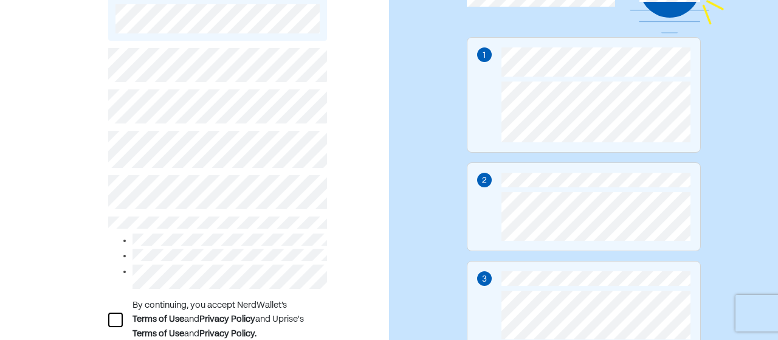
scroll to position [132, 0]
click at [111, 317] on div at bounding box center [115, 319] width 15 height 15
click at [65, 193] on div "L By continuing, you accept NerdWallet’s Terms of Use and Privacy Policy and Up…" at bounding box center [194, 184] width 389 height 534
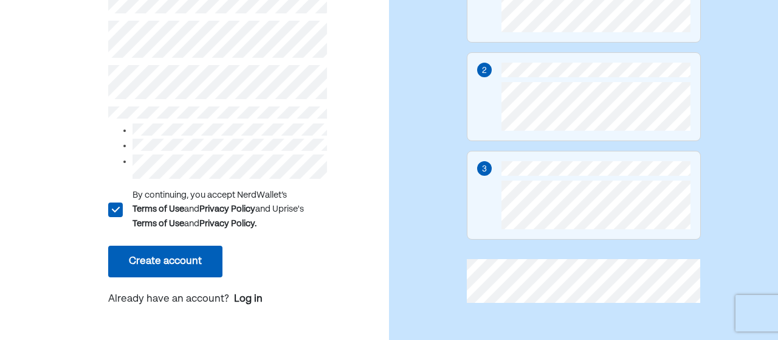
click at [159, 246] on button "Create account" at bounding box center [165, 262] width 114 height 32
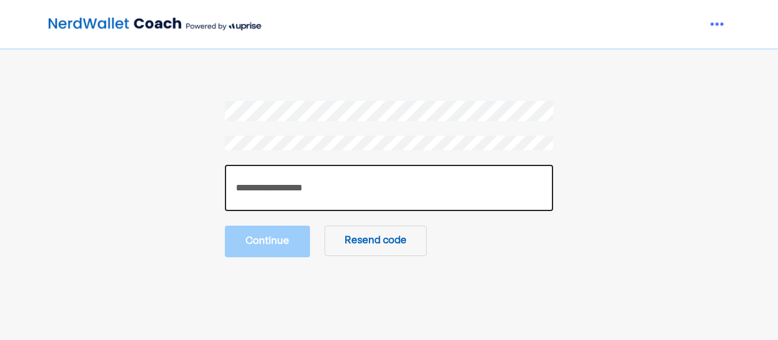
click at [269, 199] on input "number" at bounding box center [389, 188] width 328 height 46
paste input "******"
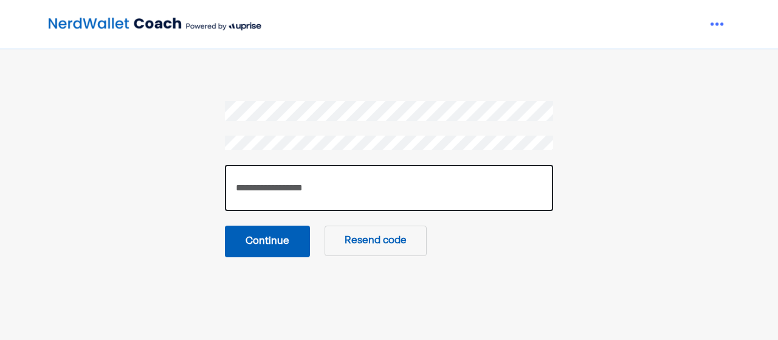
type input "******"
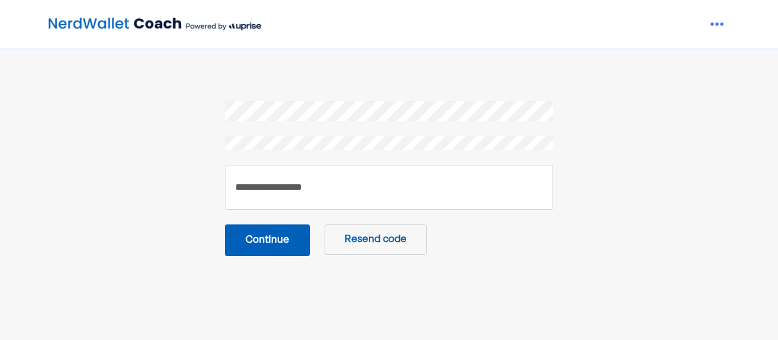
click at [282, 252] on button "Continue" at bounding box center [267, 240] width 85 height 32
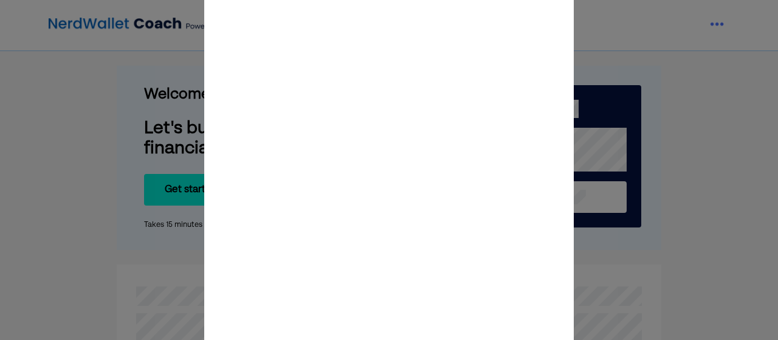
click at [43, 166] on div at bounding box center [389, 170] width 778 height 16
click at [657, 182] on div at bounding box center [389, 170] width 778 height 340
click at [576, 102] on div at bounding box center [389, 170] width 778 height 340
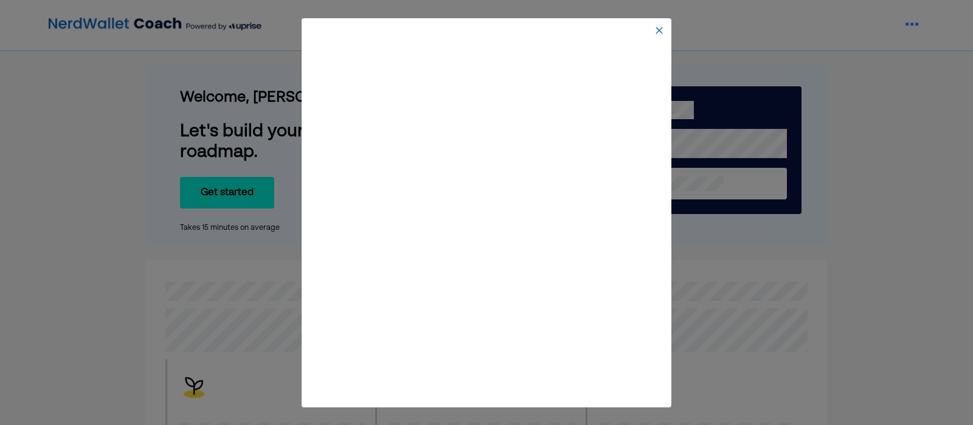
click at [658, 28] on img at bounding box center [659, 31] width 10 height 10
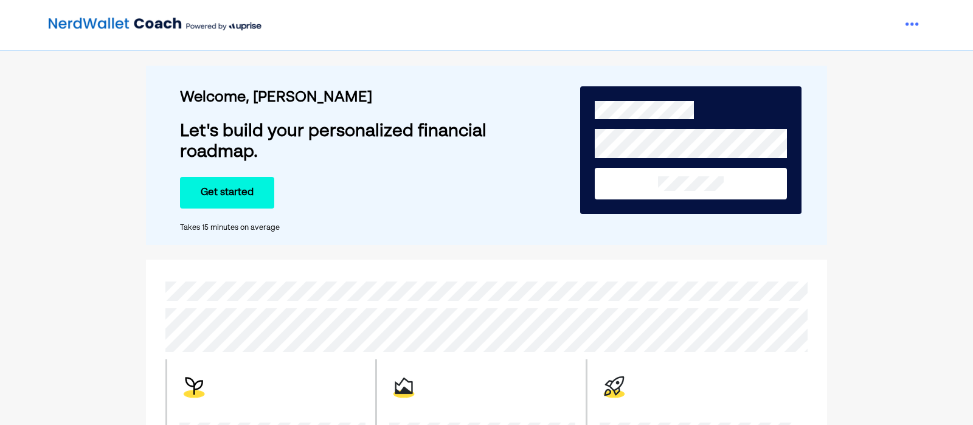
click at [235, 201] on button "Get started" at bounding box center [227, 193] width 94 height 32
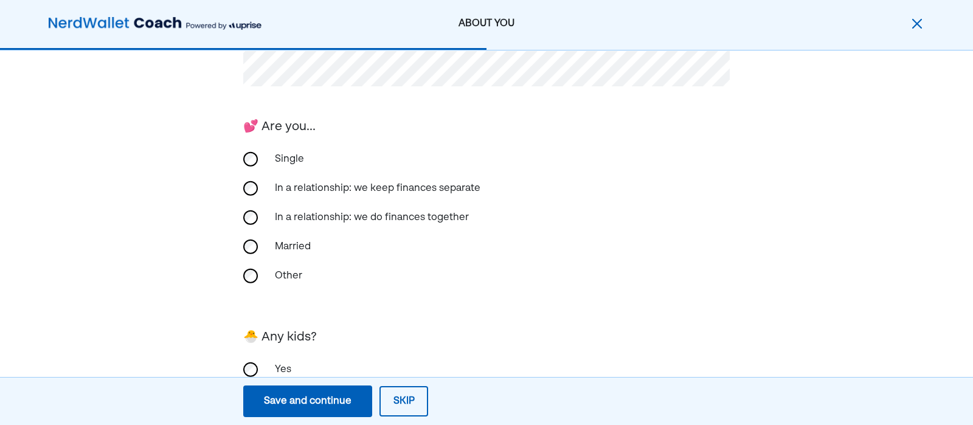
scroll to position [317, 0]
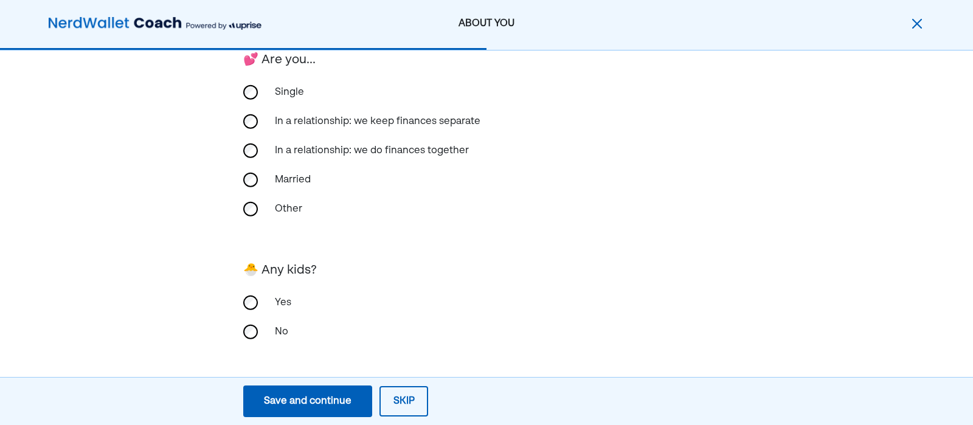
click at [359, 339] on button "Save and continue Save Save and continue" at bounding box center [307, 402] width 129 height 32
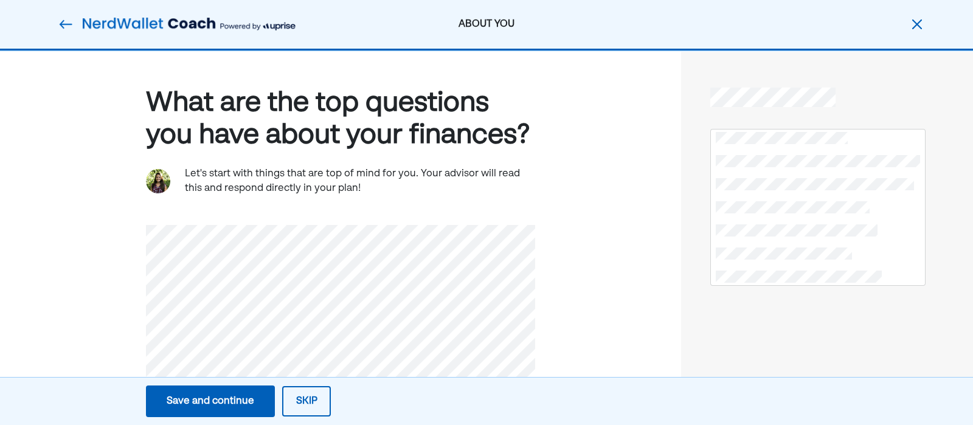
scroll to position [44, 0]
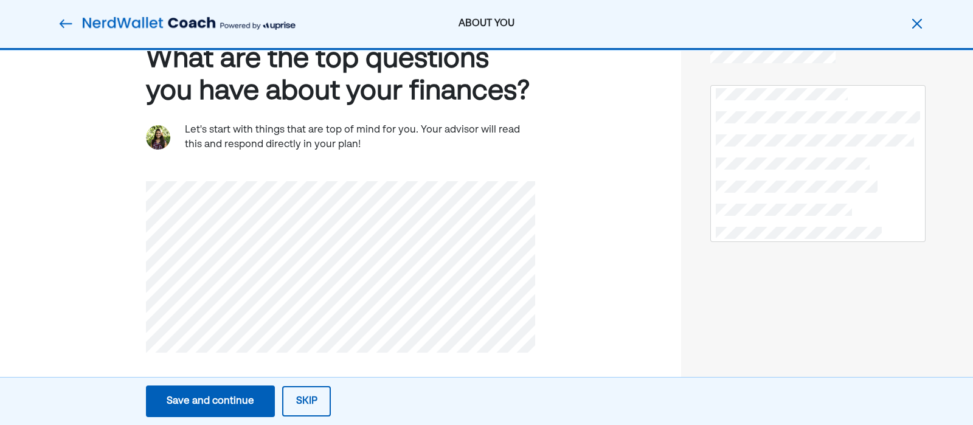
click at [209, 339] on div "Save and continue" at bounding box center [211, 401] width 88 height 15
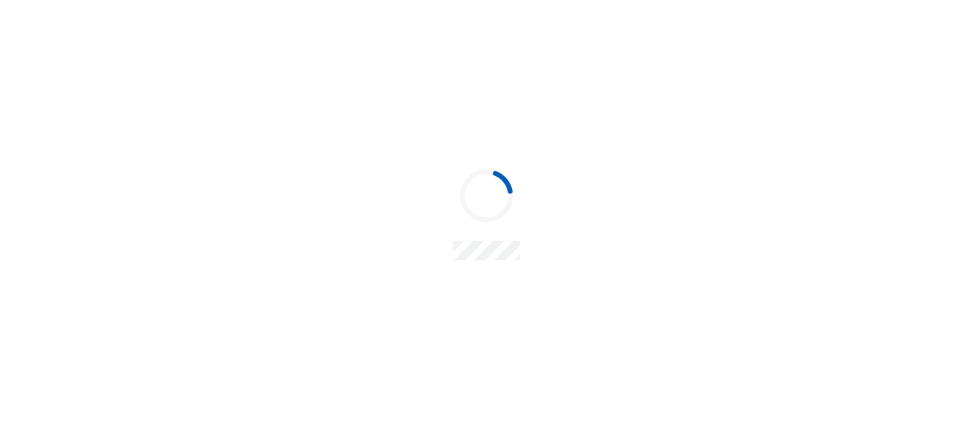
scroll to position [0, 0]
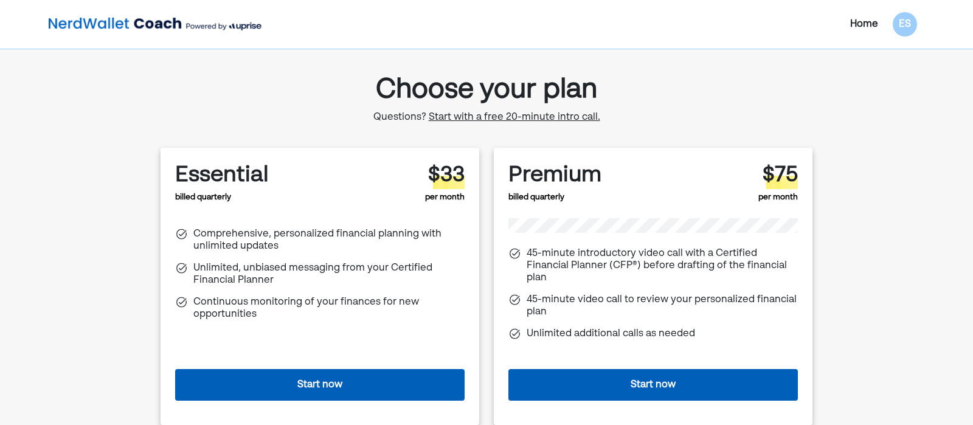
scroll to position [1, 0]
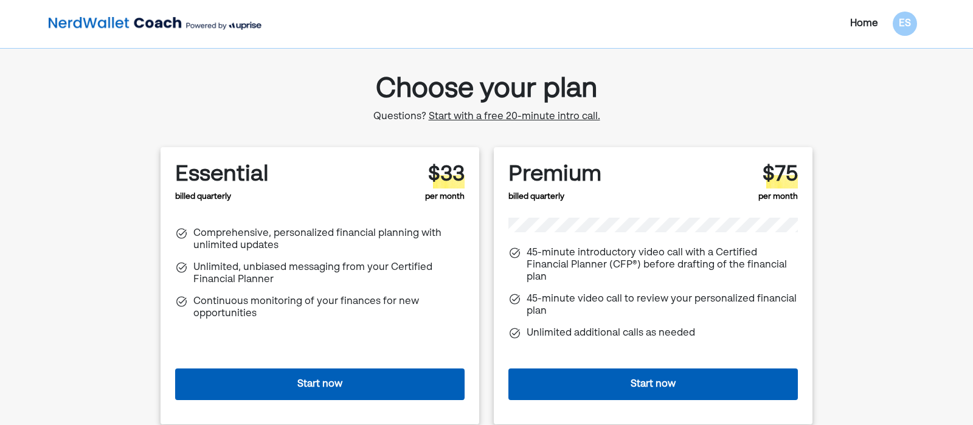
click at [285, 339] on button "Start now" at bounding box center [319, 385] width 289 height 32
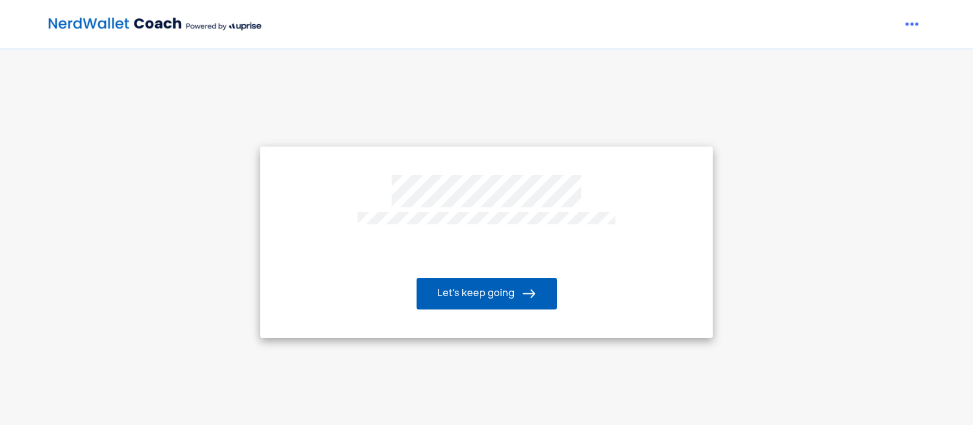
click at [471, 294] on button "Let’s keep going" at bounding box center [487, 294] width 140 height 32
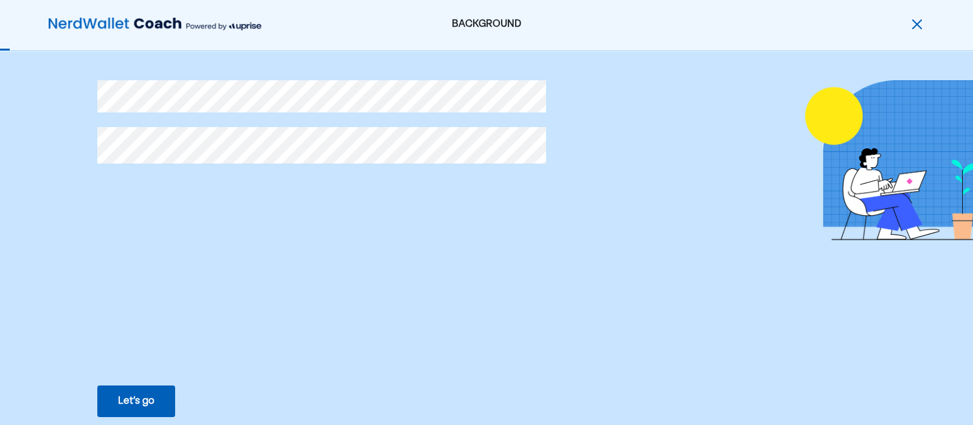
click at [137, 395] on div "Let’s go" at bounding box center [136, 401] width 36 height 15
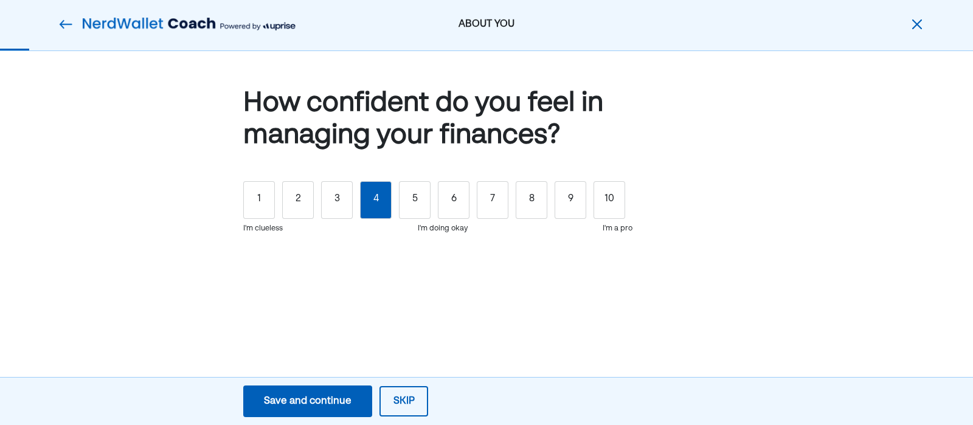
click at [383, 209] on div "4" at bounding box center [376, 200] width 32 height 38
click at [327, 392] on button "Save and continue Save Save and continue" at bounding box center [307, 402] width 129 height 32
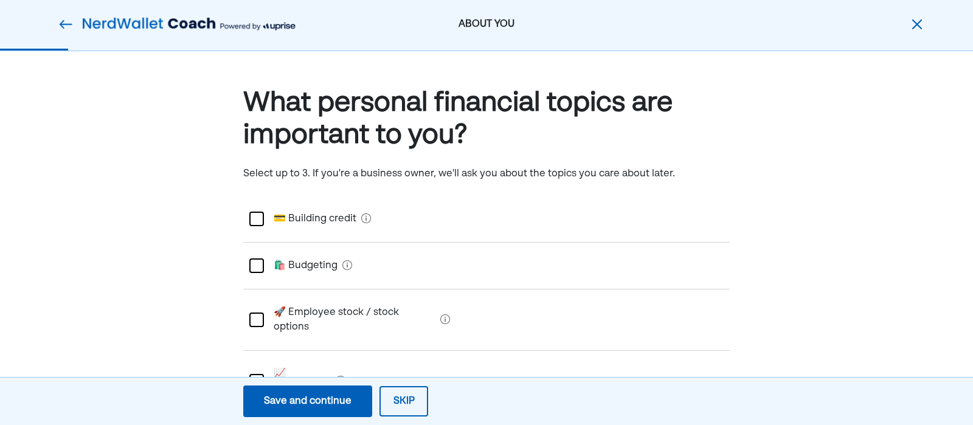
click at [257, 220] on div at bounding box center [256, 219] width 15 height 15
click at [258, 269] on div at bounding box center [256, 265] width 15 height 15
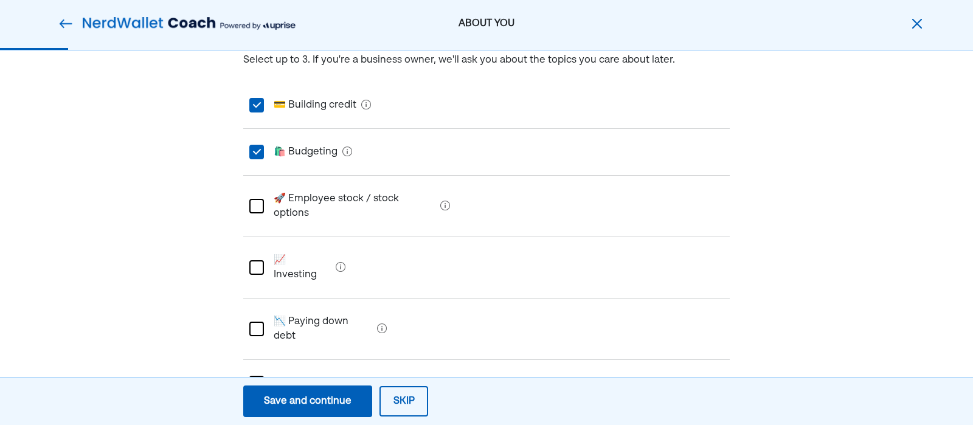
scroll to position [113, 0]
click at [258, 262] on div at bounding box center [256, 269] width 15 height 15
click at [260, 323] on div at bounding box center [256, 330] width 15 height 15
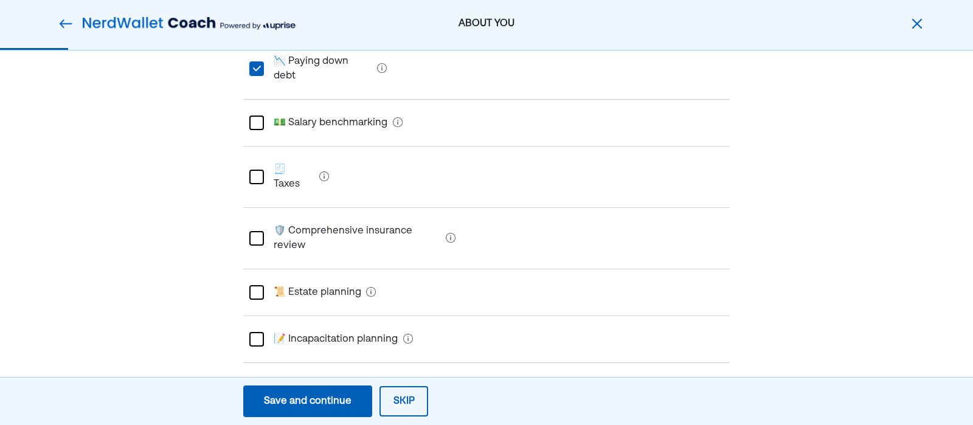
scroll to position [409, 0]
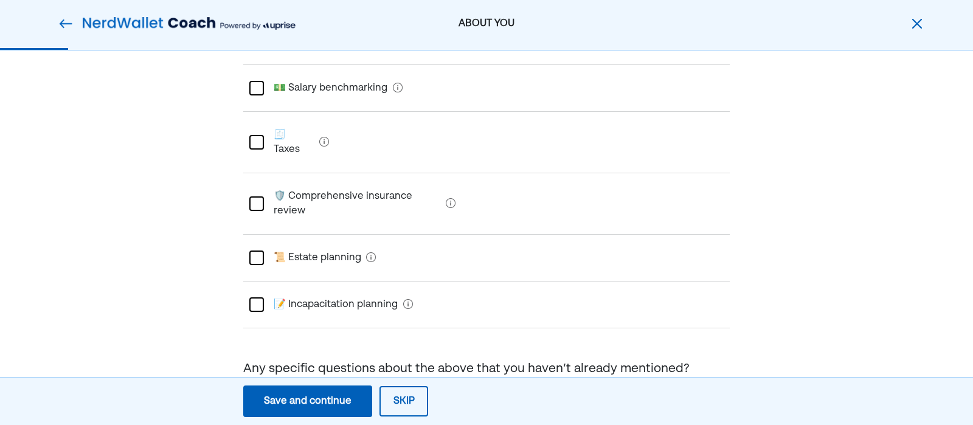
click at [277, 401] on div "Save and continue" at bounding box center [308, 401] width 88 height 15
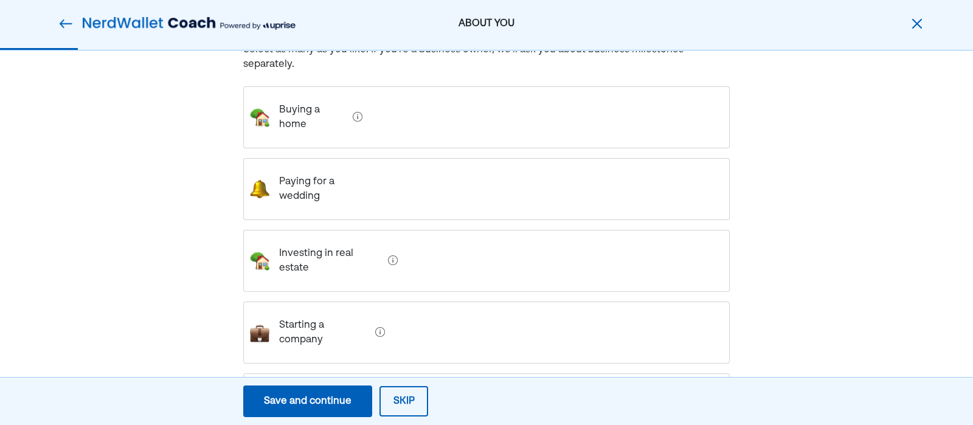
scroll to position [124, 0]
click at [328, 101] on home "Buying a home" at bounding box center [308, 117] width 78 height 49
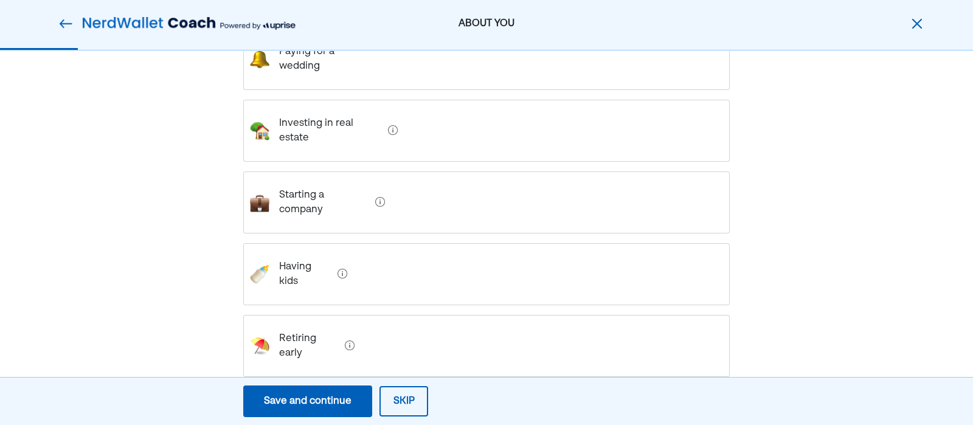
scroll to position [247, 0]
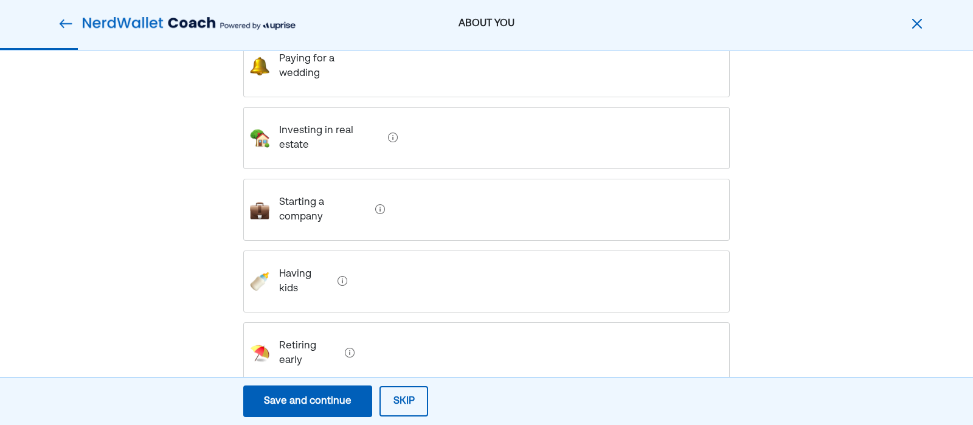
click at [313, 401] on debt "Paying off debt" at bounding box center [309, 425] width 80 height 49
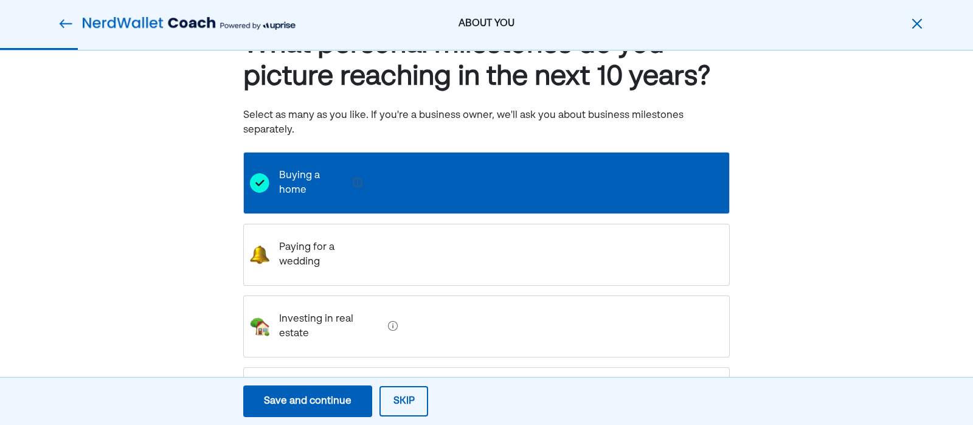
scroll to position [78, 0]
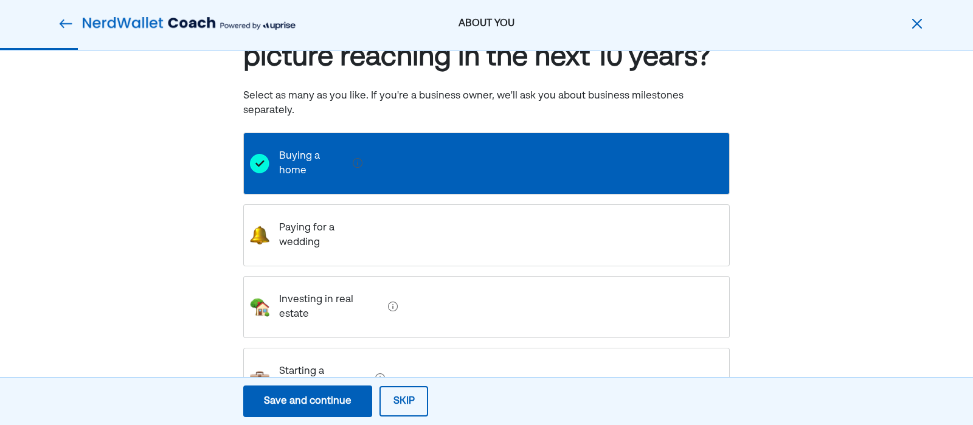
click at [340, 211] on wedding "Paying for a wedding" at bounding box center [322, 235] width 107 height 49
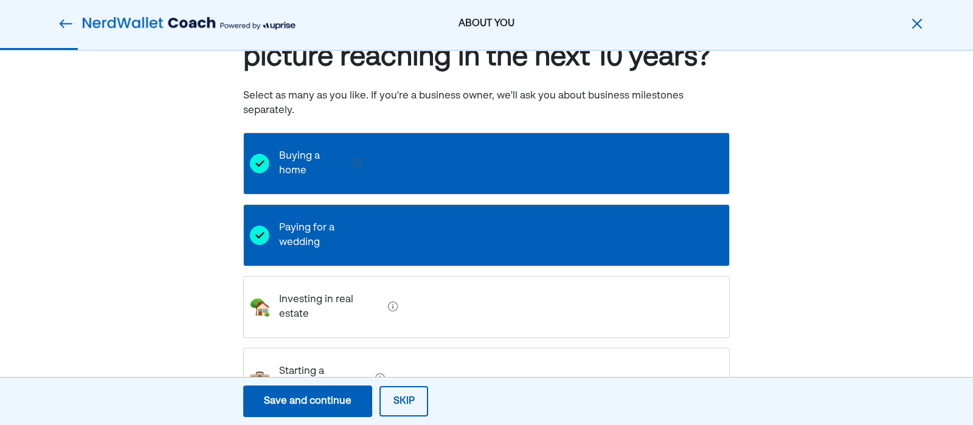
scroll to position [170, 0]
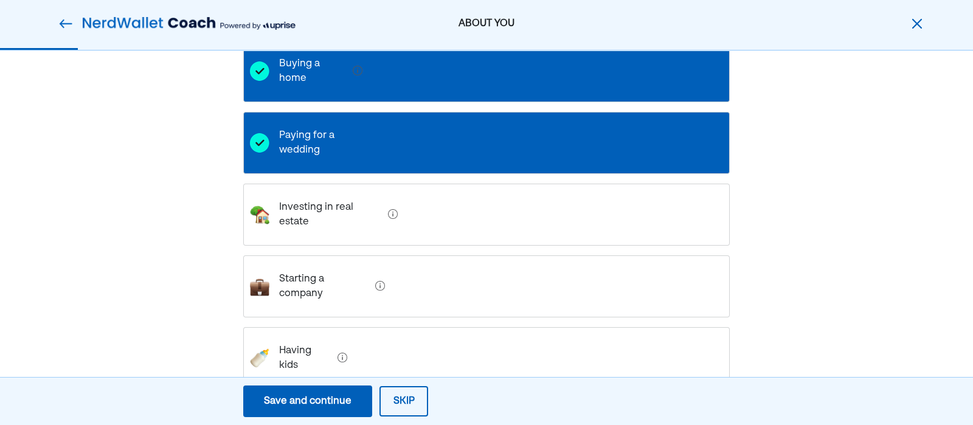
click at [326, 327] on div "Having kids" at bounding box center [486, 358] width 487 height 62
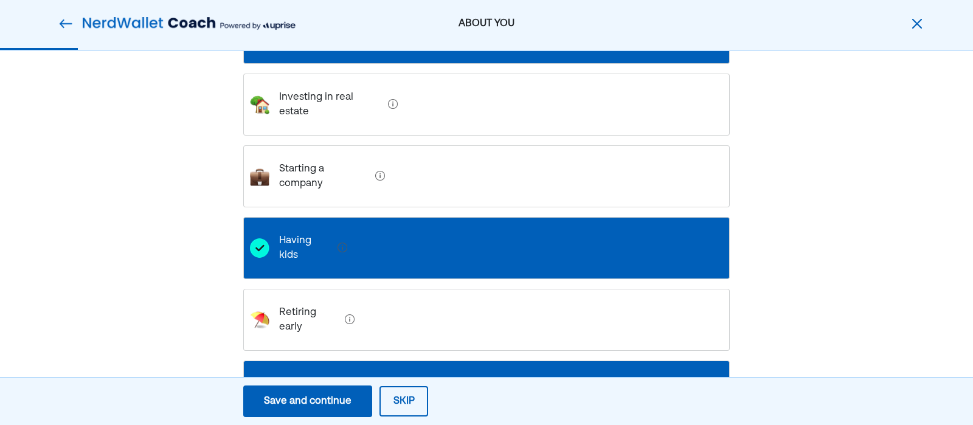
scroll to position [279, 0]
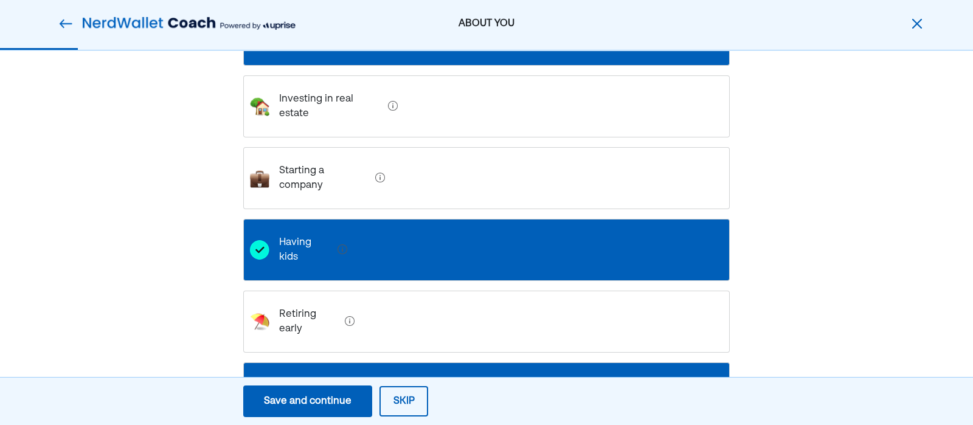
click at [262, 400] on button "Save and continue Save Save and continue" at bounding box center [307, 402] width 129 height 32
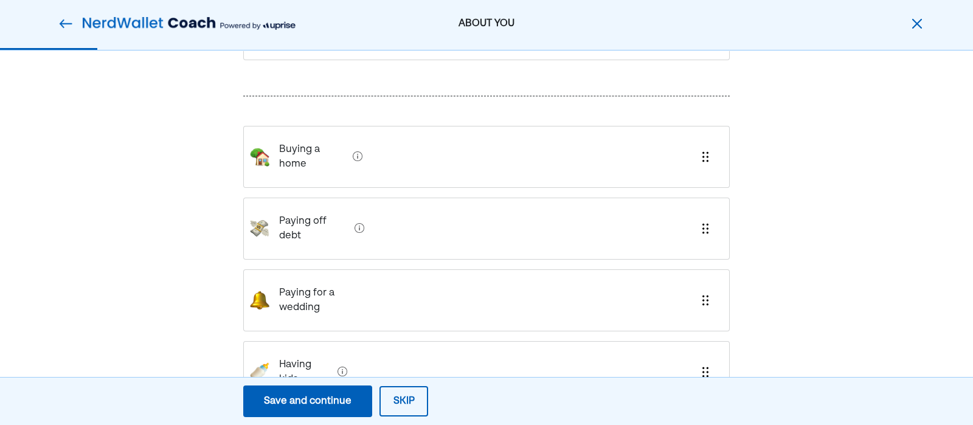
scroll to position [150, 0]
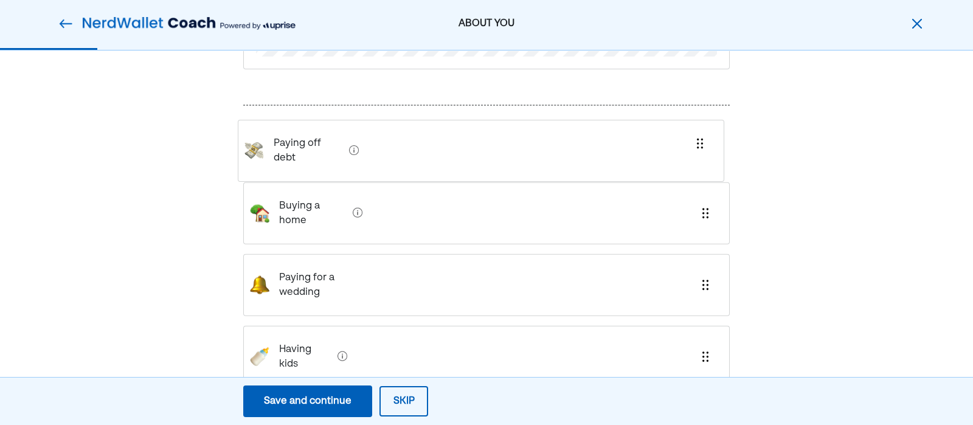
drag, startPoint x: 329, startPoint y: 212, endPoint x: 320, endPoint y: 141, distance: 71.1
click at [320, 141] on div "Buying a home Paying off debt Paying for a wedding Having kids" at bounding box center [486, 266] width 487 height 263
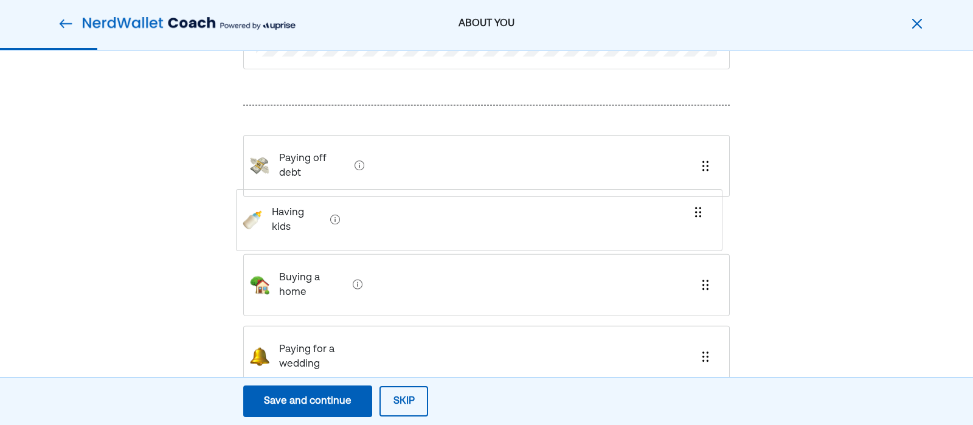
drag, startPoint x: 350, startPoint y: 329, endPoint x: 340, endPoint y: 196, distance: 133.0
click at [340, 196] on div "Paying off debt Buying a home Paying for a wedding Having kids" at bounding box center [486, 266] width 487 height 263
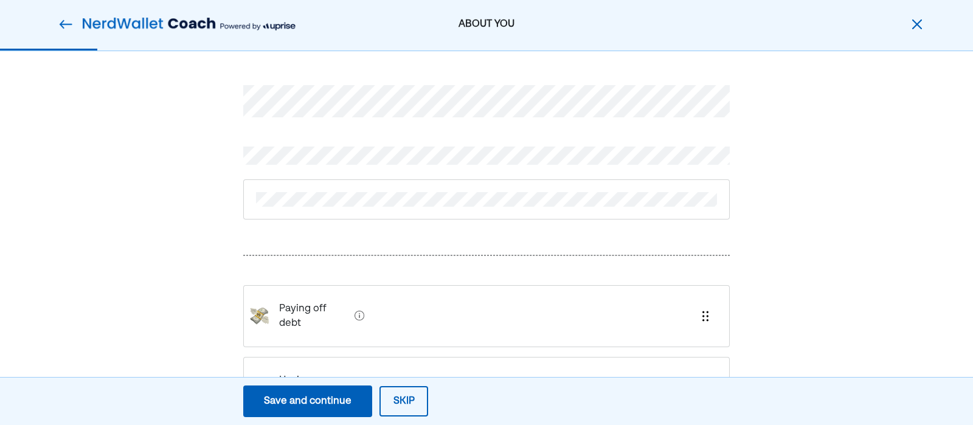
scroll to position [1, 0]
drag, startPoint x: 329, startPoint y: 310, endPoint x: 325, endPoint y: 198, distance: 112.6
click at [325, 198] on div "Paying off debt Having kids Buying a home Paying for a wedding" at bounding box center [486, 321] width 487 height 533
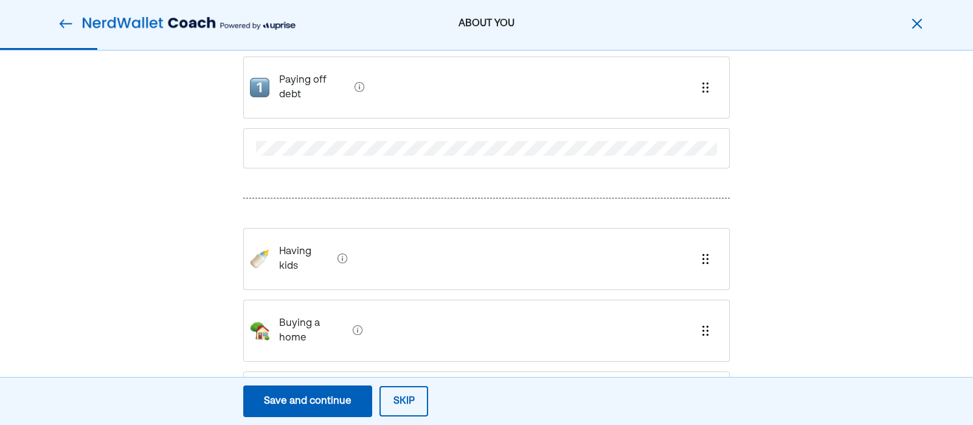
scroll to position [116, 0]
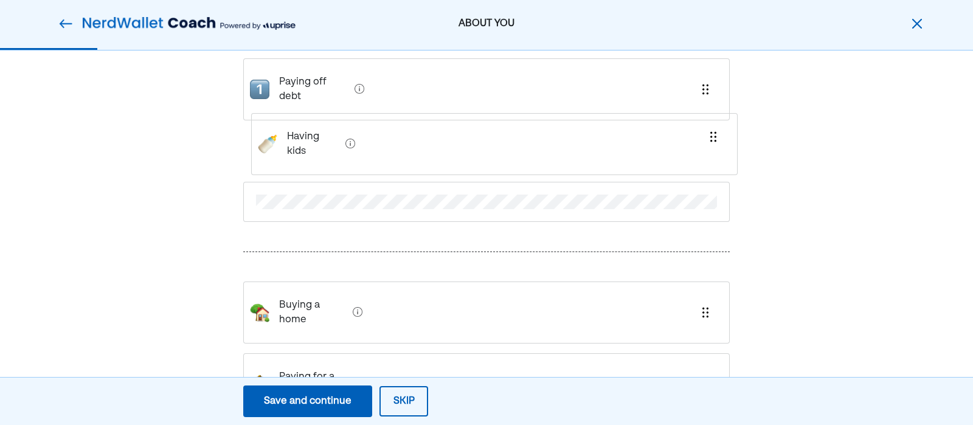
drag, startPoint x: 279, startPoint y: 248, endPoint x: 284, endPoint y: 141, distance: 107.2
click at [284, 141] on div "Paying off debt Having kids Buying a home Paying for a wedding" at bounding box center [486, 206] width 487 height 533
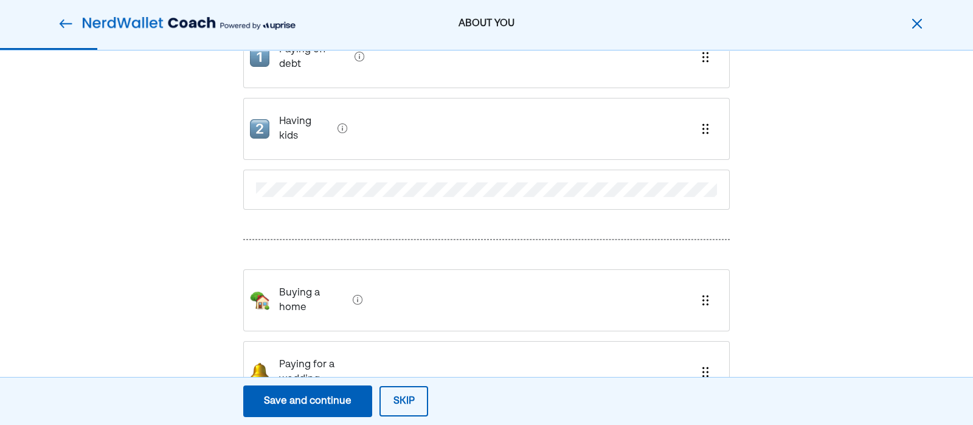
scroll to position [139, 0]
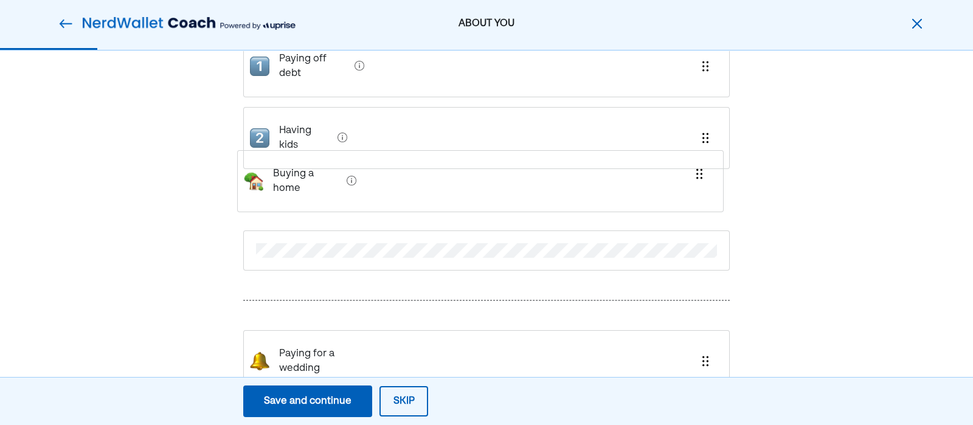
drag, startPoint x: 298, startPoint y: 259, endPoint x: 292, endPoint y: 159, distance: 100.5
click at [292, 159] on div "Paying off debt Having kids Buying a home Paying for a wedding" at bounding box center [486, 183] width 487 height 533
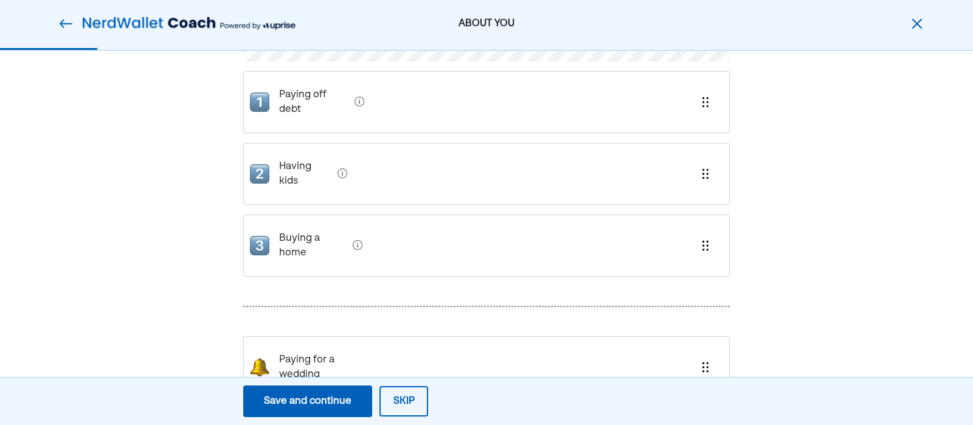
click at [308, 407] on div "Save and continue" at bounding box center [308, 401] width 88 height 15
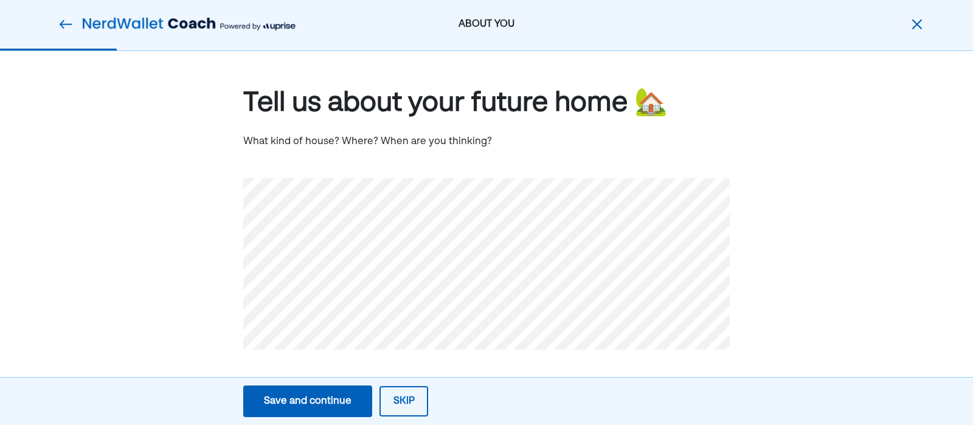
click at [305, 405] on div "Save and continue" at bounding box center [308, 401] width 88 height 15
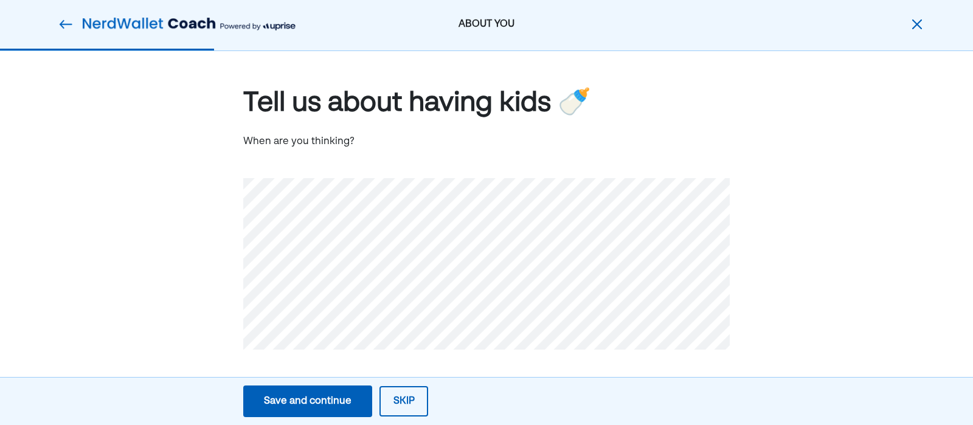
click at [332, 404] on div "Save and continue" at bounding box center [308, 401] width 88 height 15
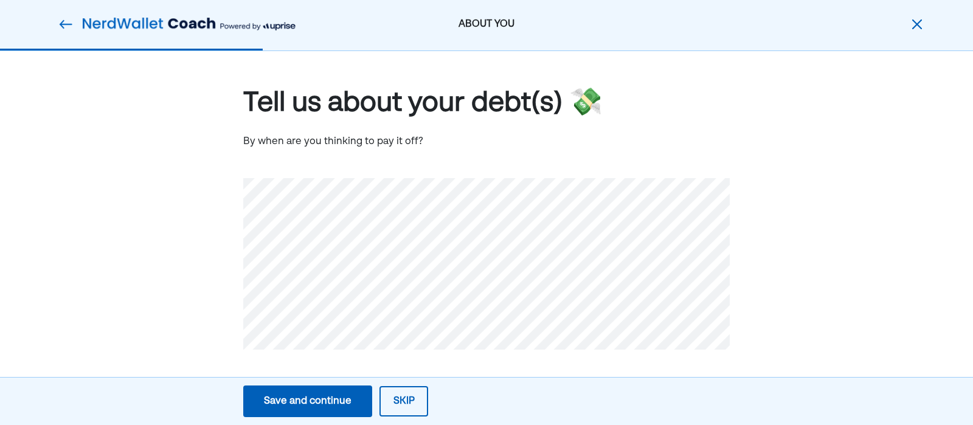
click at [306, 407] on div "Save and continue" at bounding box center [308, 401] width 88 height 15
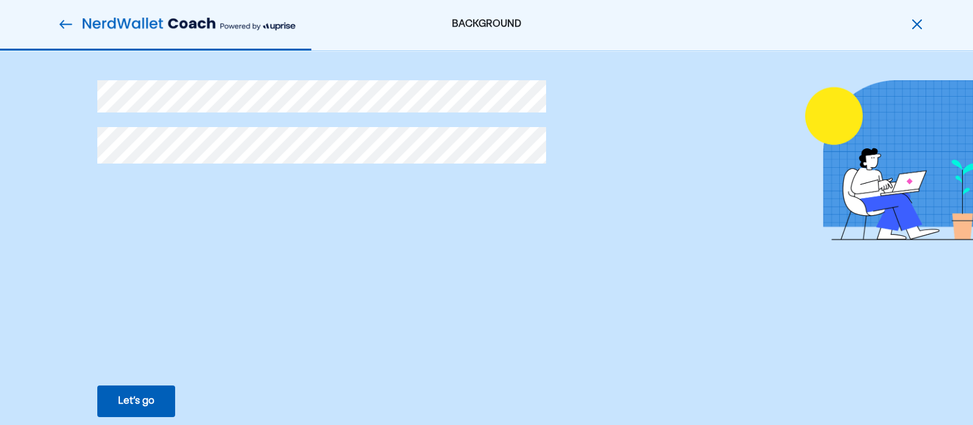
click at [117, 400] on button "Let’s go Save Let’s go" at bounding box center [136, 402] width 78 height 32
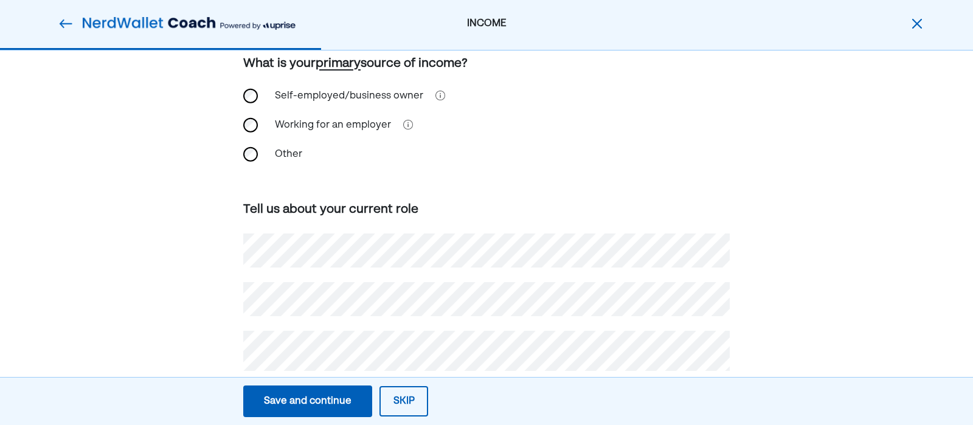
scroll to position [176, 0]
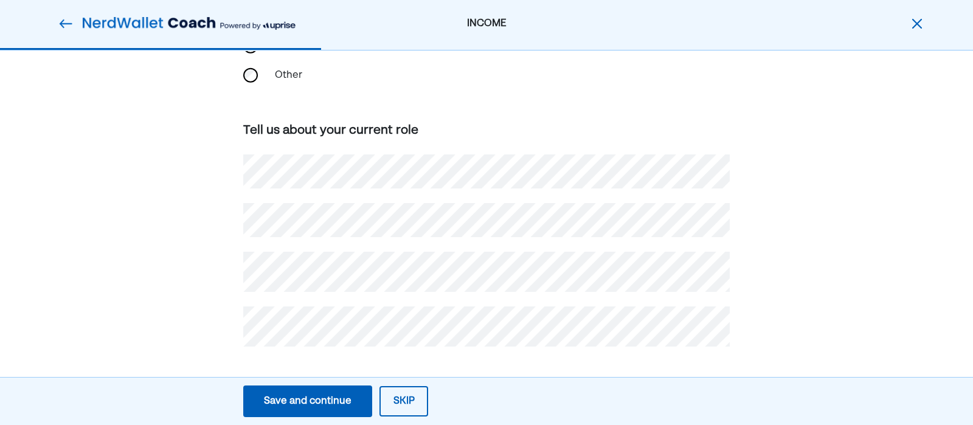
click at [330, 392] on button "Save and continue Save Save and continue" at bounding box center [307, 402] width 129 height 32
click at [328, 392] on button "Save and continue Save Save and continue" at bounding box center [307, 402] width 129 height 32
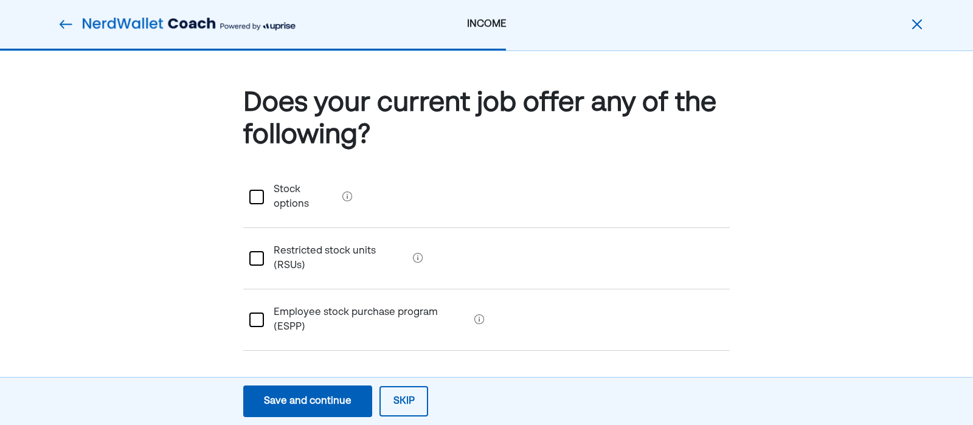
scroll to position [0, 0]
click at [307, 401] on div "Save and continue" at bounding box center [308, 401] width 88 height 15
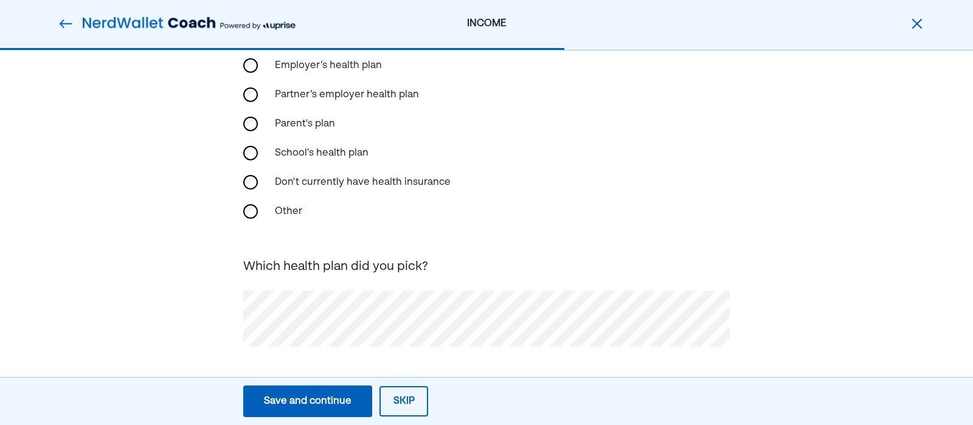
scroll to position [119, 0]
click at [168, 309] on div "What health insurance do you have? Your health insurance affects some of your p…" at bounding box center [486, 180] width 973 height 496
click at [325, 400] on div "Save and continue" at bounding box center [308, 401] width 88 height 15
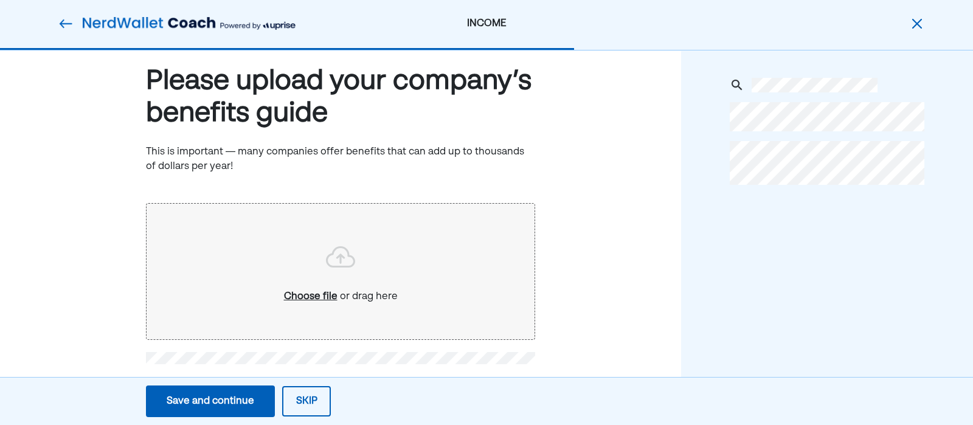
scroll to position [38, 0]
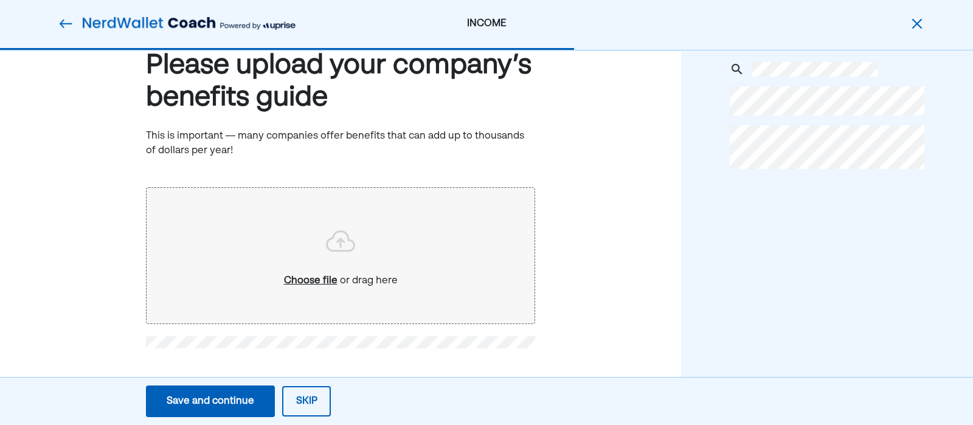
click at [298, 406] on button "Skip" at bounding box center [306, 401] width 49 height 30
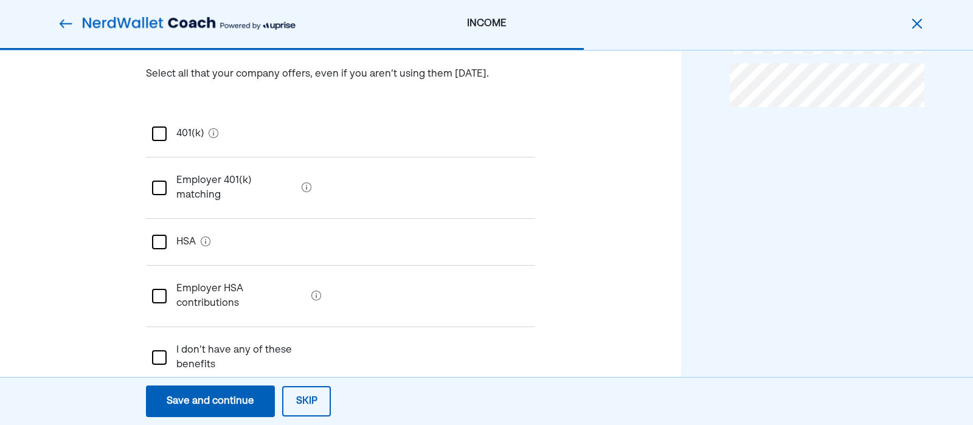
scroll to position [112, 0]
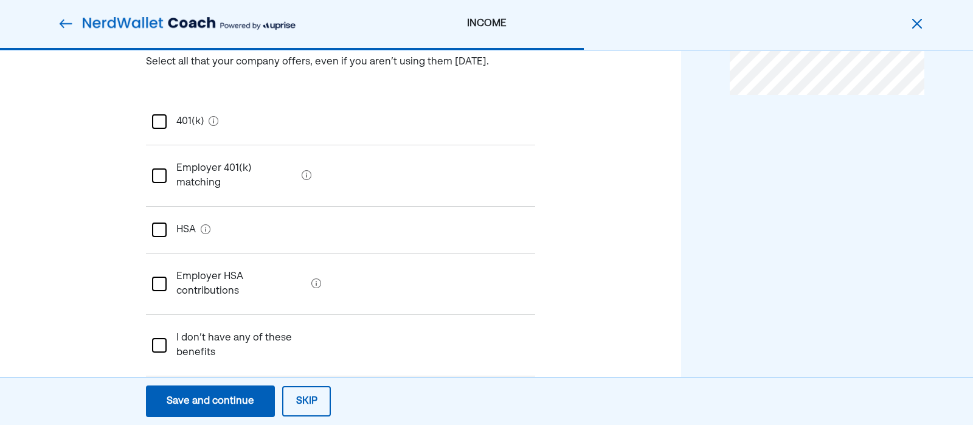
click at [155, 120] on div at bounding box center [159, 121] width 15 height 15
click at [158, 173] on div at bounding box center [159, 175] width 15 height 15
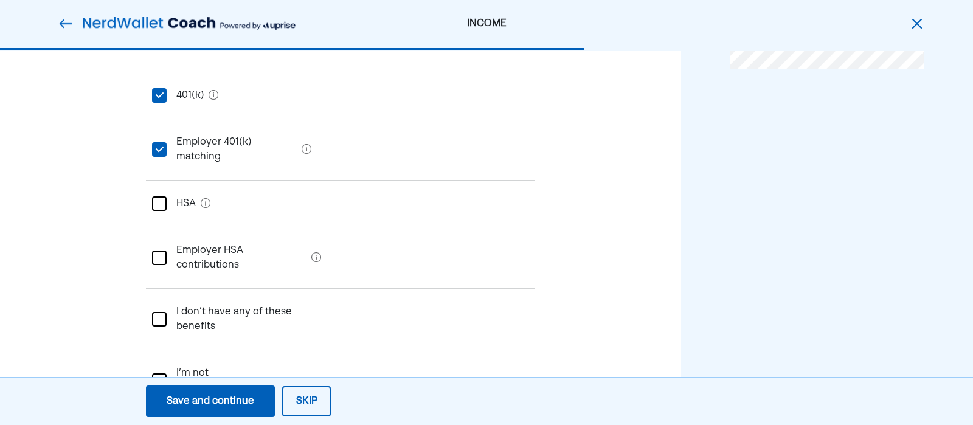
scroll to position [137, 0]
click at [237, 406] on div "Save and continue" at bounding box center [211, 401] width 88 height 15
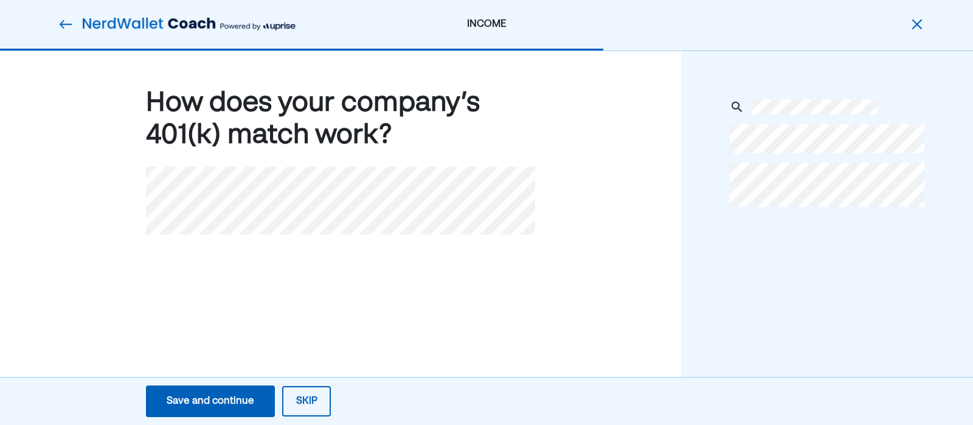
scroll to position [0, 0]
click at [206, 401] on div "Save and continue" at bounding box center [211, 401] width 88 height 15
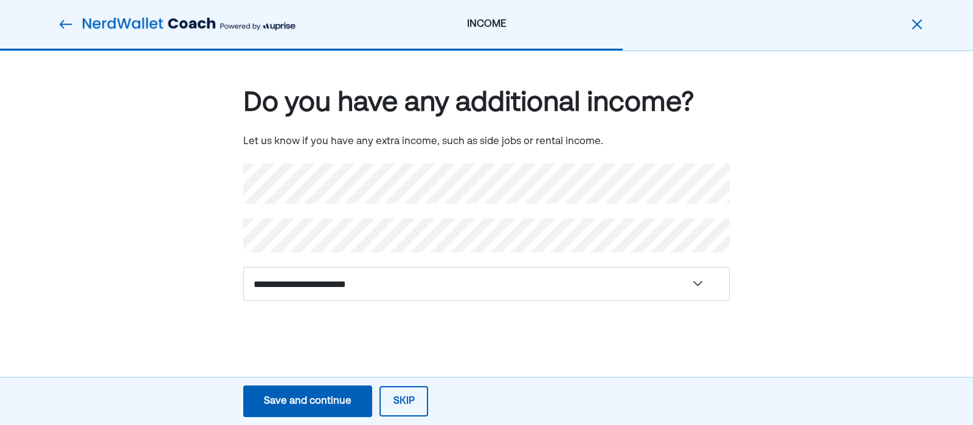
click at [322, 407] on div "Save and continue" at bounding box center [308, 401] width 88 height 15
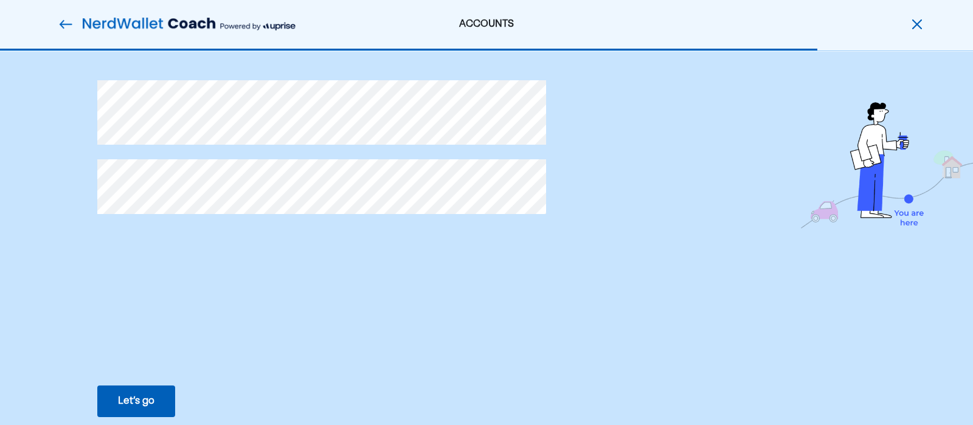
click at [125, 406] on div "Let’s go" at bounding box center [136, 401] width 36 height 15
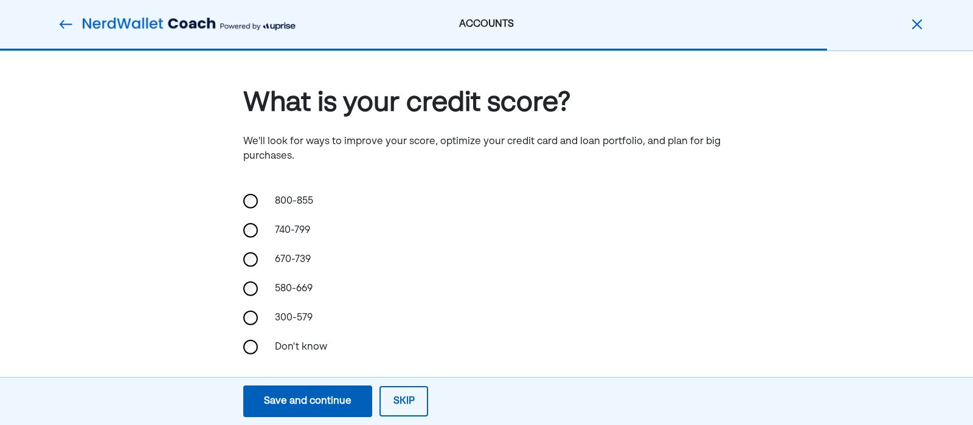
scroll to position [15, 0]
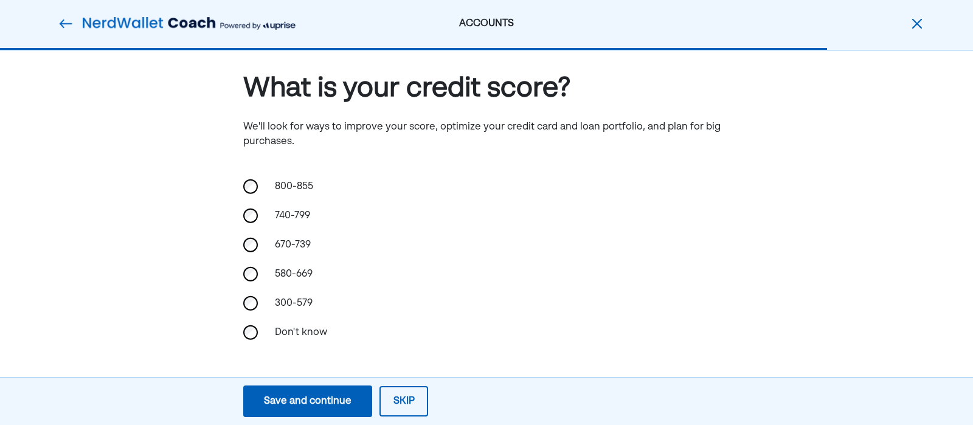
click at [305, 409] on button "Save and continue Save Save and continue" at bounding box center [307, 402] width 129 height 32
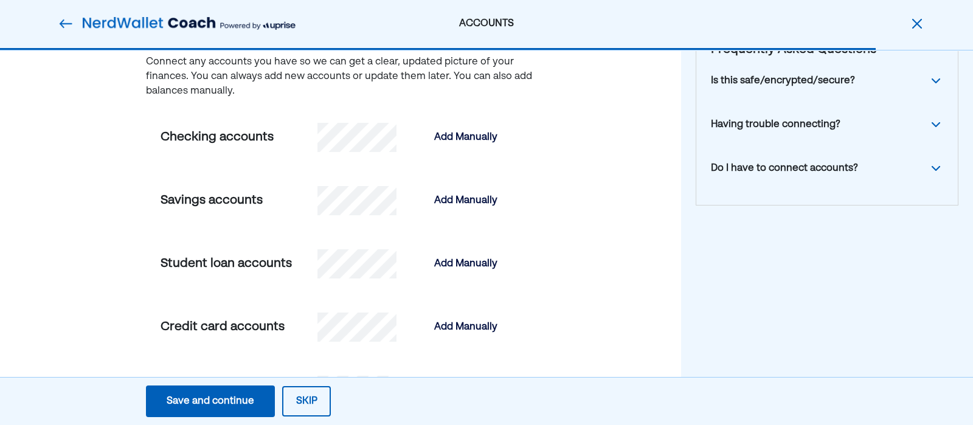
scroll to position [0, 0]
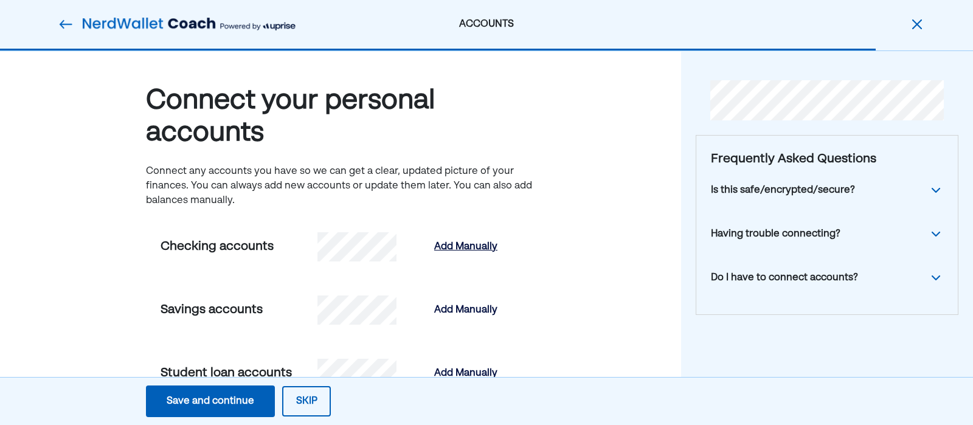
click at [482, 243] on div "Add Manually" at bounding box center [465, 247] width 63 height 15
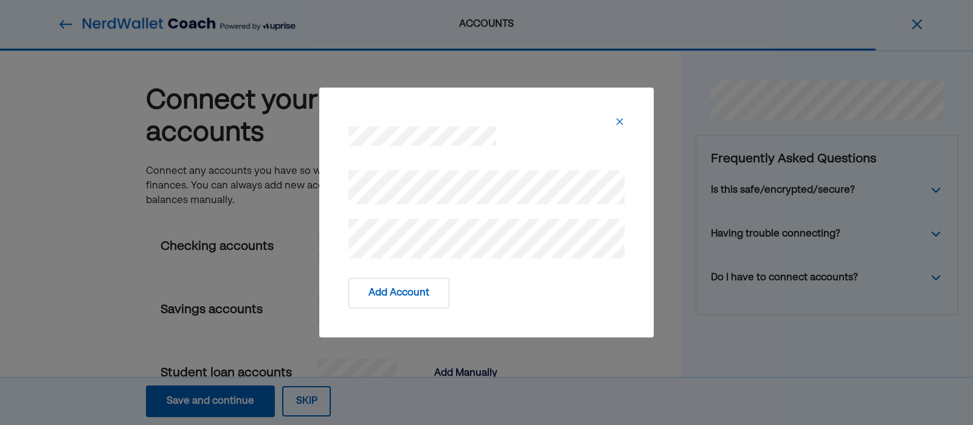
click at [398, 295] on button "Add Account" at bounding box center [398, 293] width 101 height 30
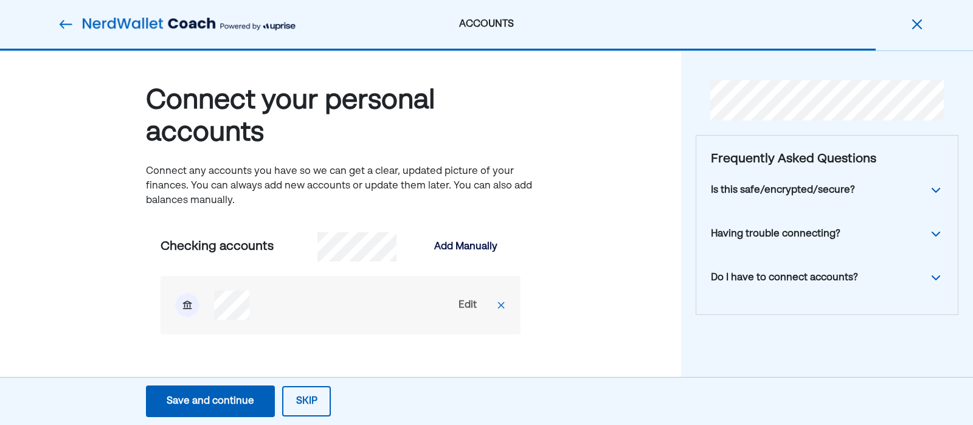
click at [243, 401] on div "Save and continue" at bounding box center [211, 401] width 88 height 15
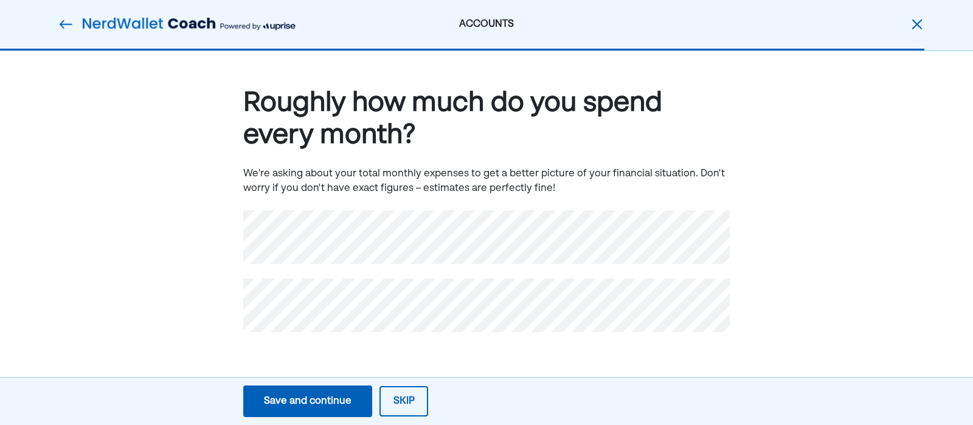
click at [299, 397] on div "Save and continue" at bounding box center [308, 401] width 88 height 15
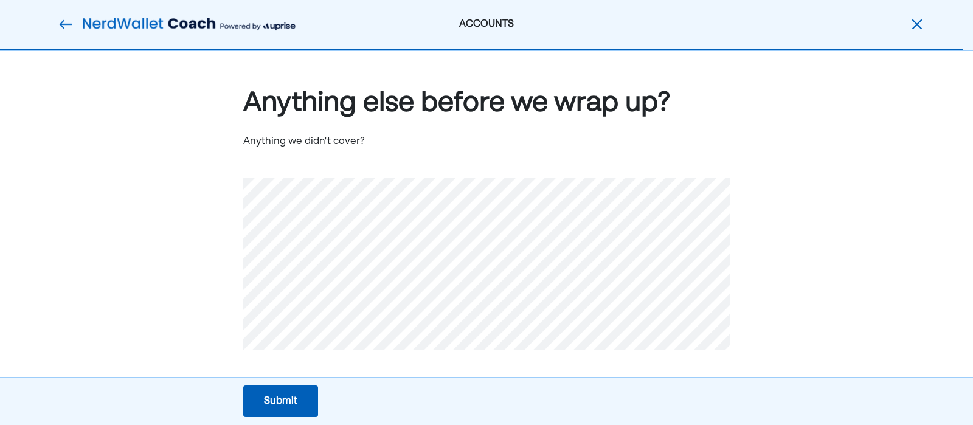
click at [277, 401] on div "Submit" at bounding box center [280, 401] width 33 height 15
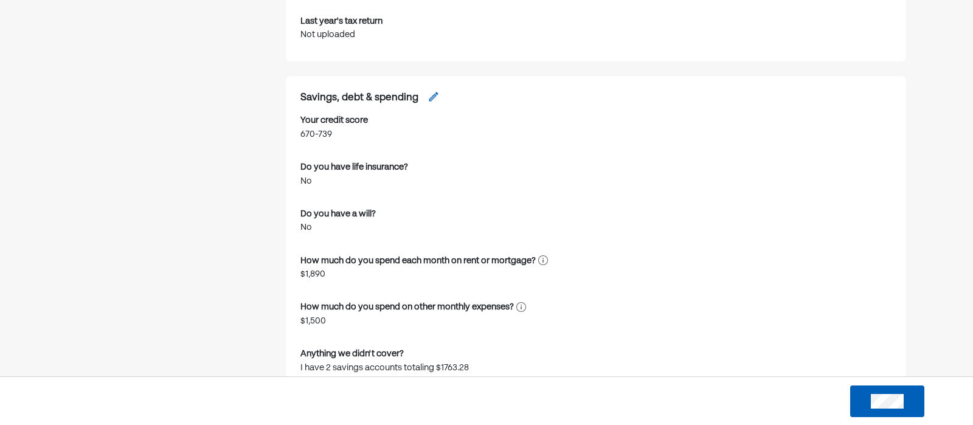
scroll to position [1468, 0]
click at [435, 92] on img at bounding box center [434, 95] width 12 height 12
select select "*******"
select select "*****"
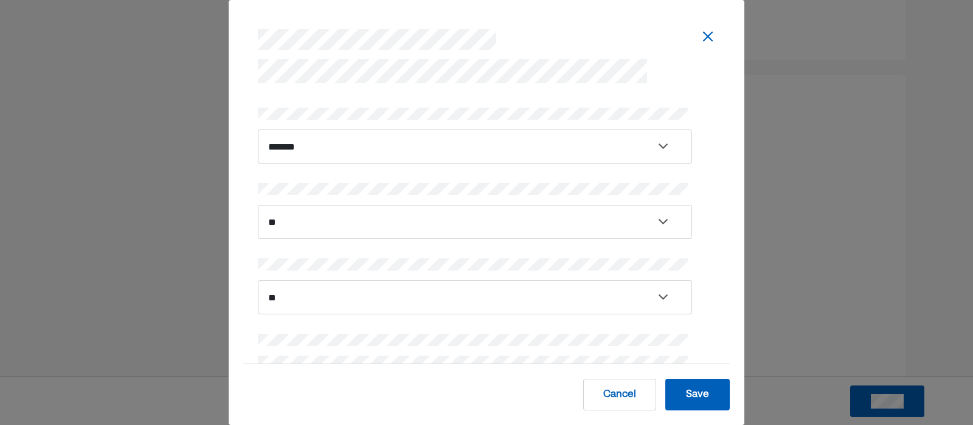
scroll to position [0, 0]
click at [714, 392] on button "Save" at bounding box center [697, 395] width 64 height 32
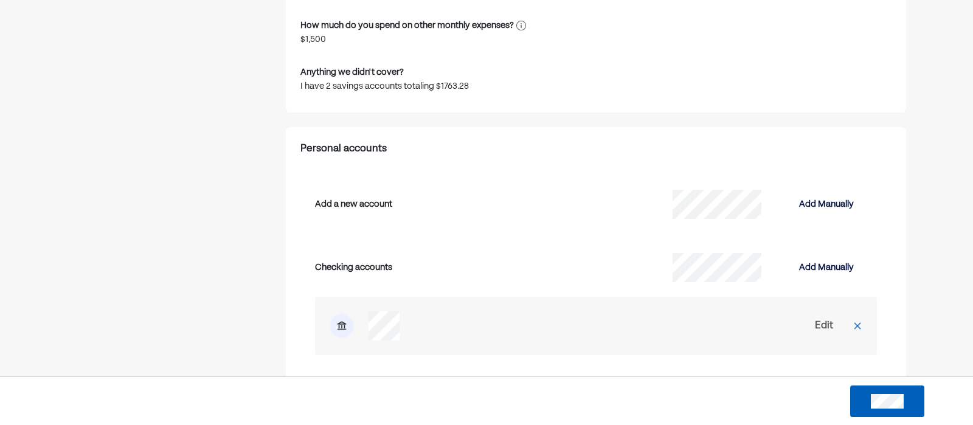
scroll to position [1809, 0]
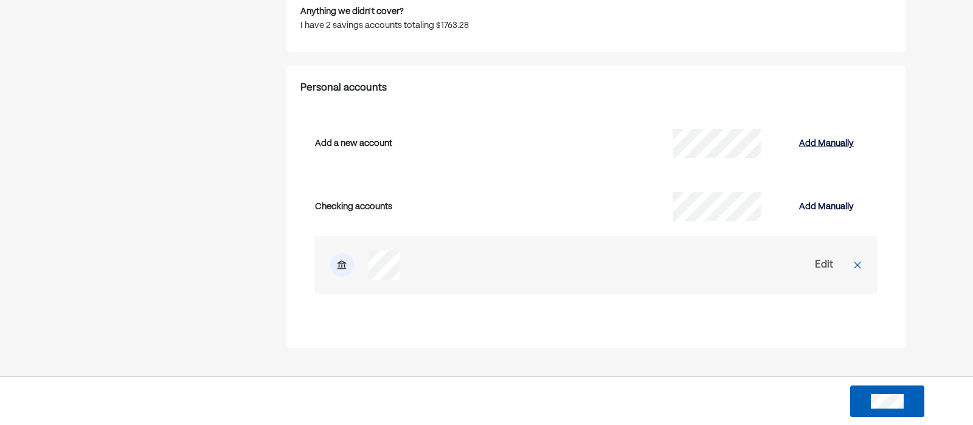
click at [821, 141] on div "Add Manually" at bounding box center [826, 143] width 55 height 15
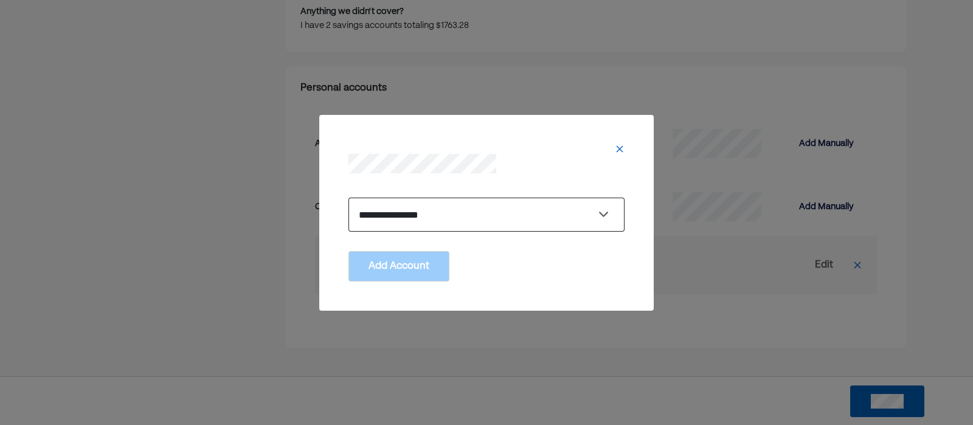
click at [479, 205] on select "**********" at bounding box center [486, 215] width 276 height 34
select select "******"
click at [348, 198] on select "**********" at bounding box center [486, 215] width 276 height 34
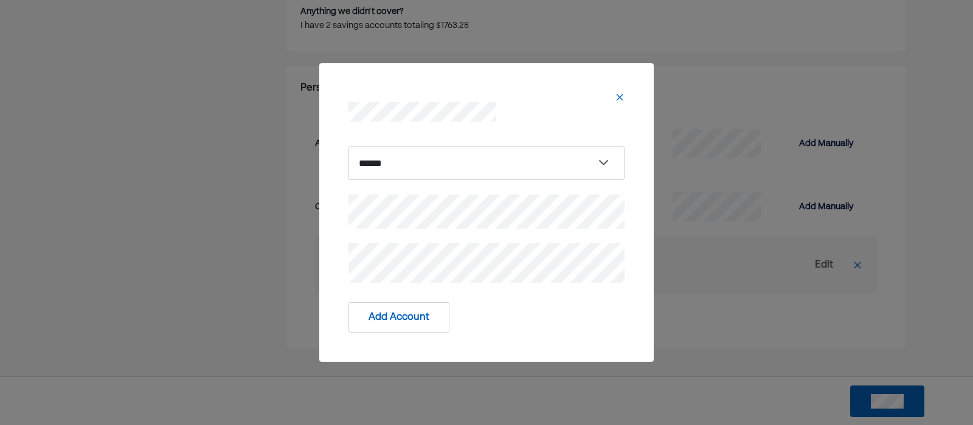
click at [393, 317] on button "Add Account" at bounding box center [398, 317] width 101 height 30
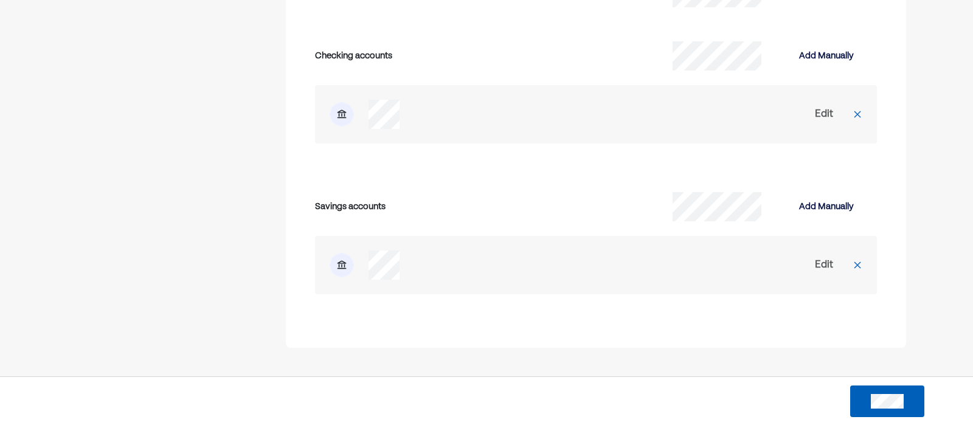
scroll to position [1959, 0]
click at [848, 202] on div "Add Manually" at bounding box center [826, 207] width 55 height 15
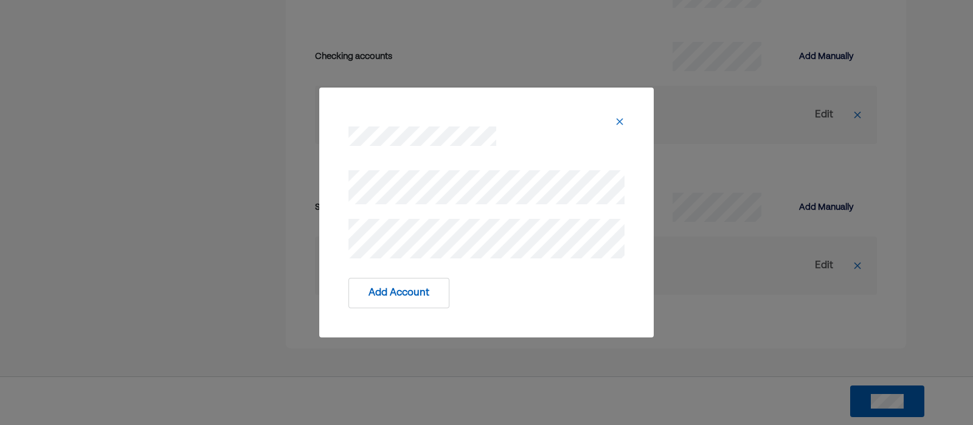
click at [395, 305] on button "Add Account" at bounding box center [398, 293] width 101 height 30
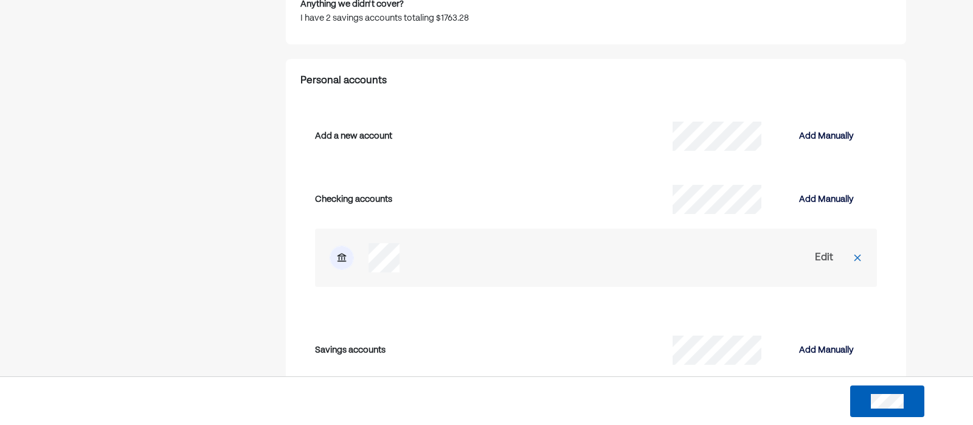
scroll to position [1800, 0]
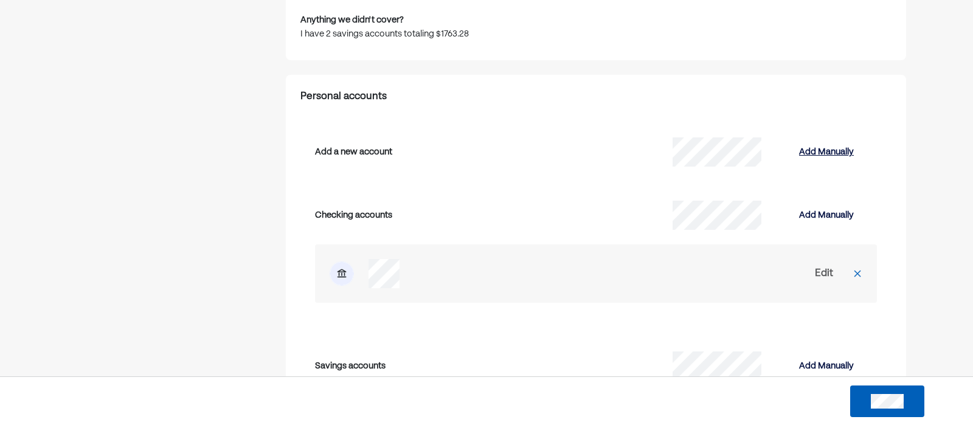
click at [827, 151] on div "Add Manually" at bounding box center [826, 152] width 55 height 15
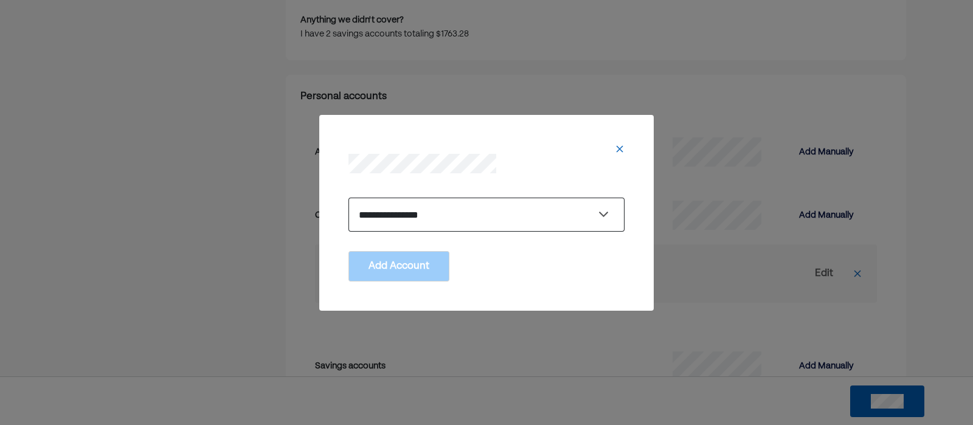
click at [521, 212] on select "**********" at bounding box center [486, 215] width 276 height 34
select select "**********"
click at [348, 198] on select "**********" at bounding box center [486, 215] width 276 height 34
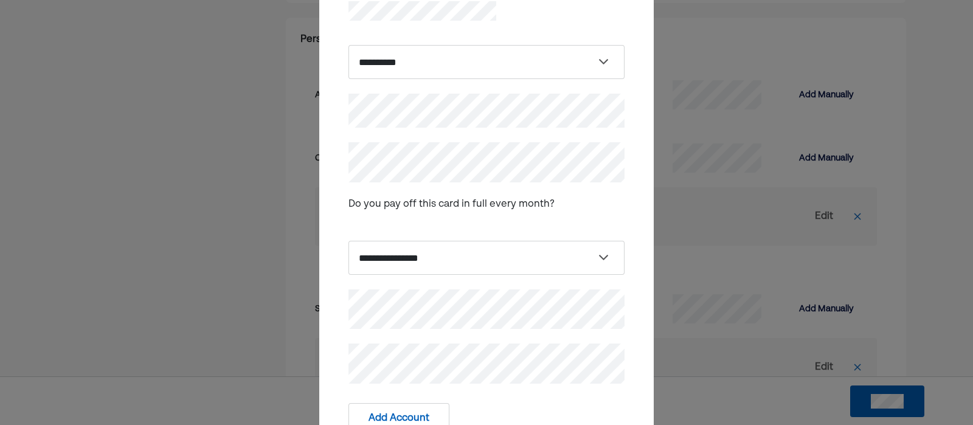
scroll to position [1859, 0]
click at [569, 262] on select "**********" at bounding box center [486, 258] width 276 height 34
select select "*****"
click at [348, 241] on select "**********" at bounding box center [486, 258] width 276 height 34
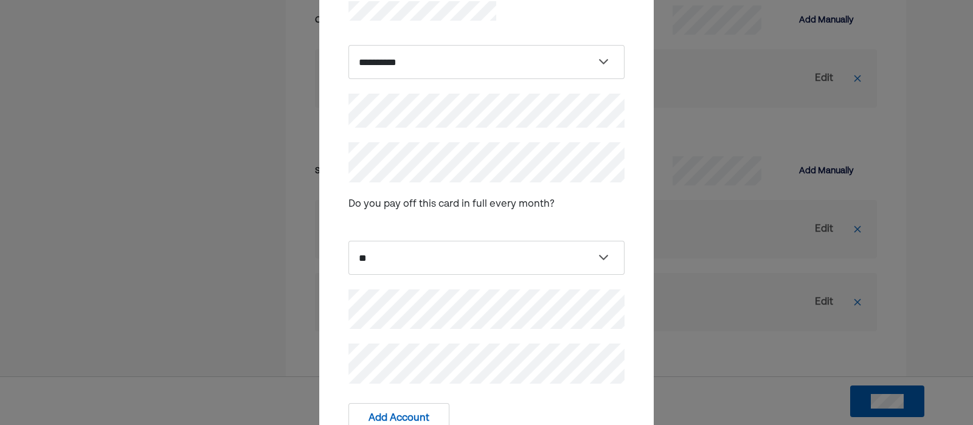
scroll to position [2033, 0]
click at [407, 418] on button "Add Account" at bounding box center [398, 418] width 101 height 30
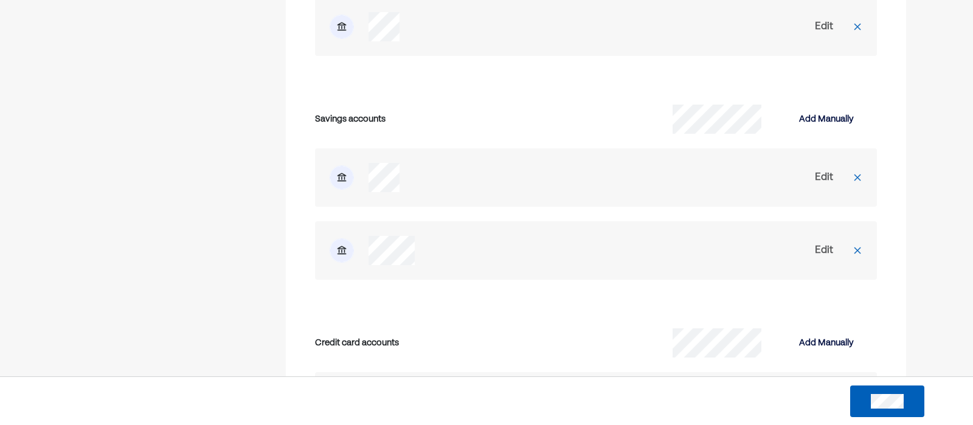
scroll to position [2045, 0]
click at [861, 411] on button at bounding box center [887, 402] width 74 height 32
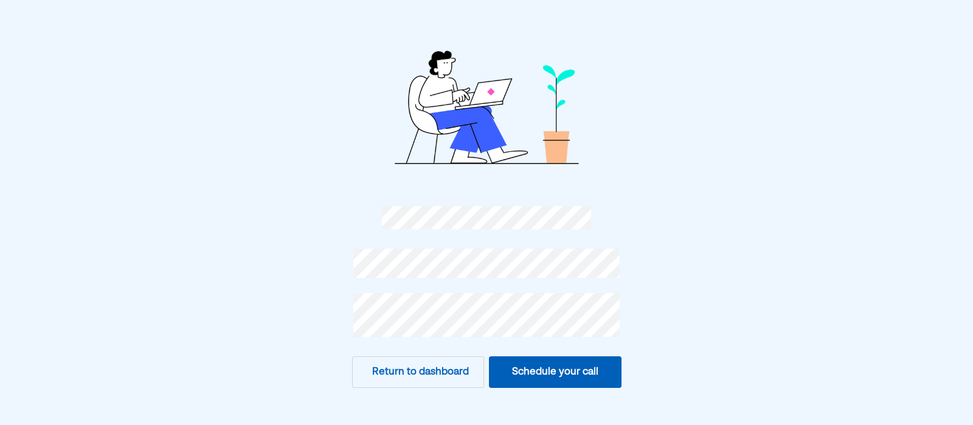
click at [569, 372] on button "Schedule your call" at bounding box center [555, 372] width 133 height 32
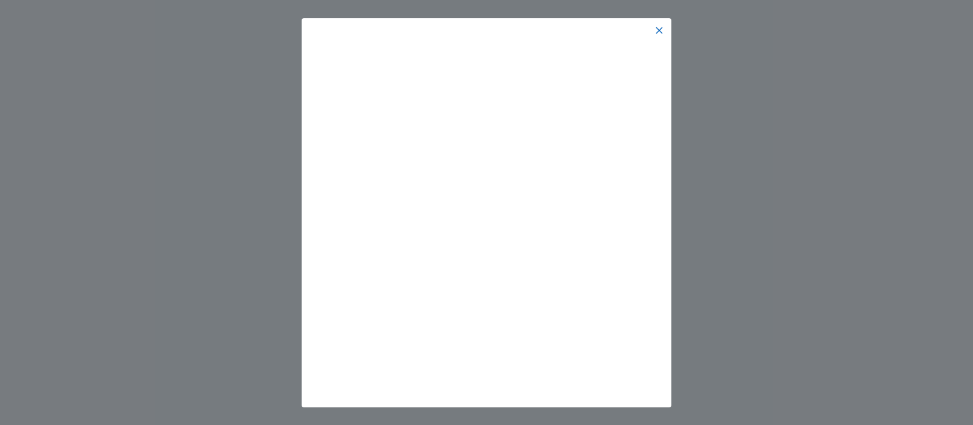
click at [657, 33] on img at bounding box center [659, 31] width 10 height 10
